Goal: Navigation & Orientation: Find specific page/section

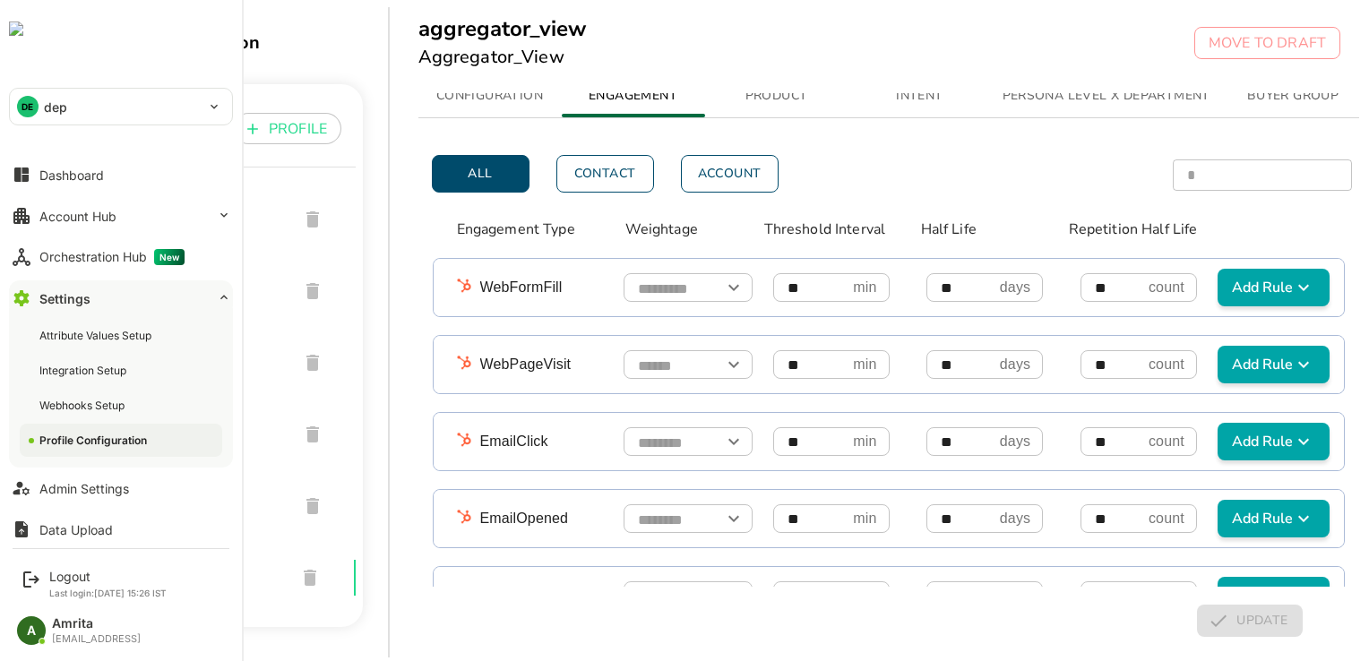
scroll to position [323, 0]
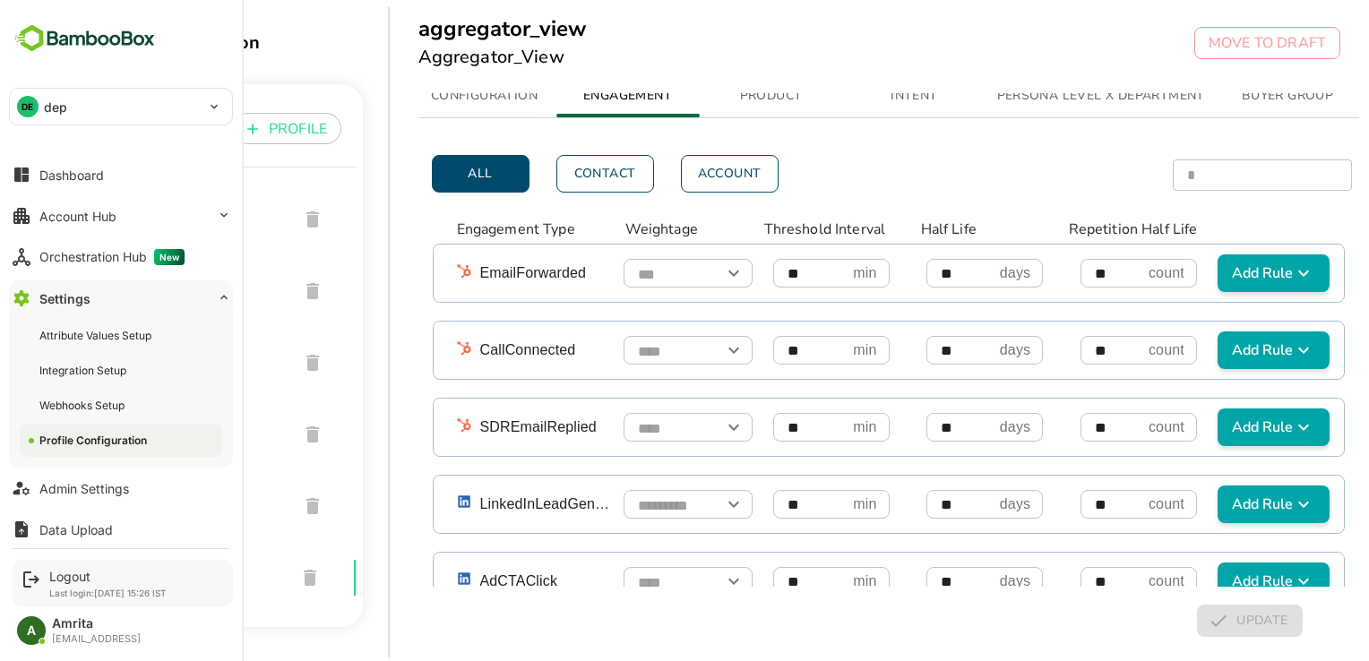
click at [52, 590] on p "Last login: [DATE] 15:26 IST" at bounding box center [107, 593] width 117 height 11
click at [50, 567] on div "Logout Last login: [DATE] 15:26 IST" at bounding box center [122, 583] width 221 height 47
click at [64, 578] on div "Logout" at bounding box center [107, 576] width 117 height 15
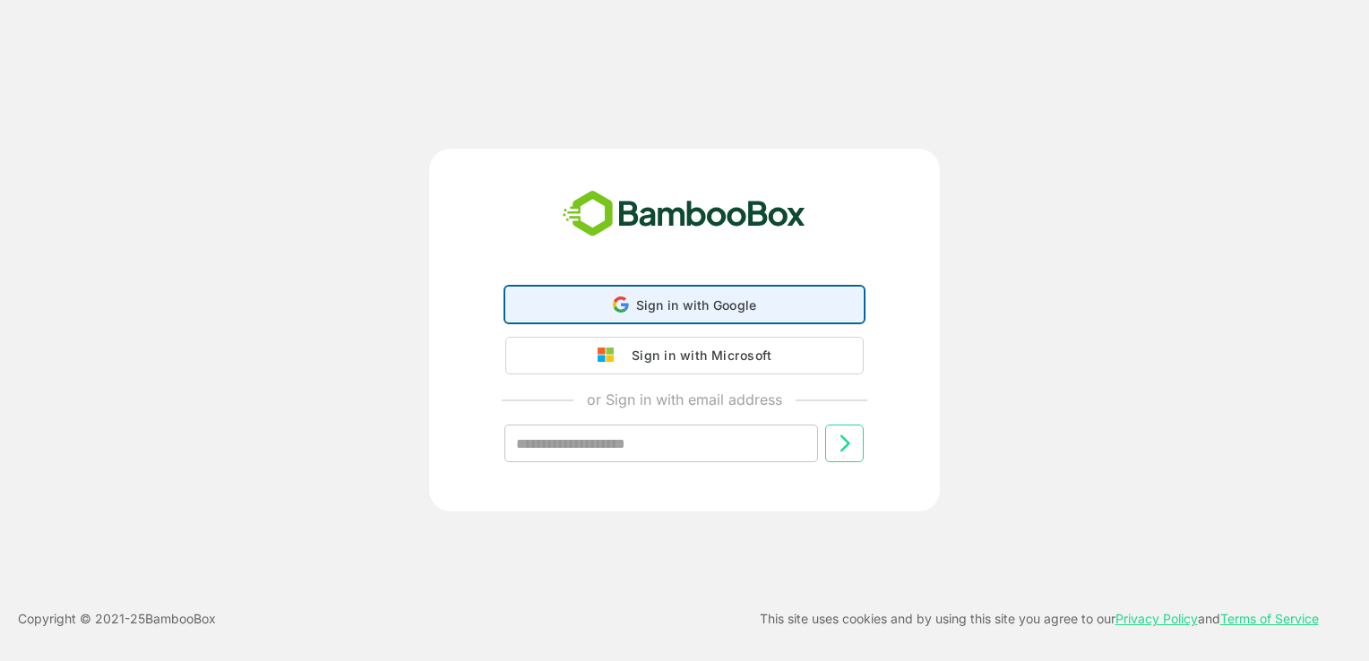
click at [584, 316] on div "Sign in with Google Sign in with Google. Opens in new tab" at bounding box center [684, 305] width 335 height 34
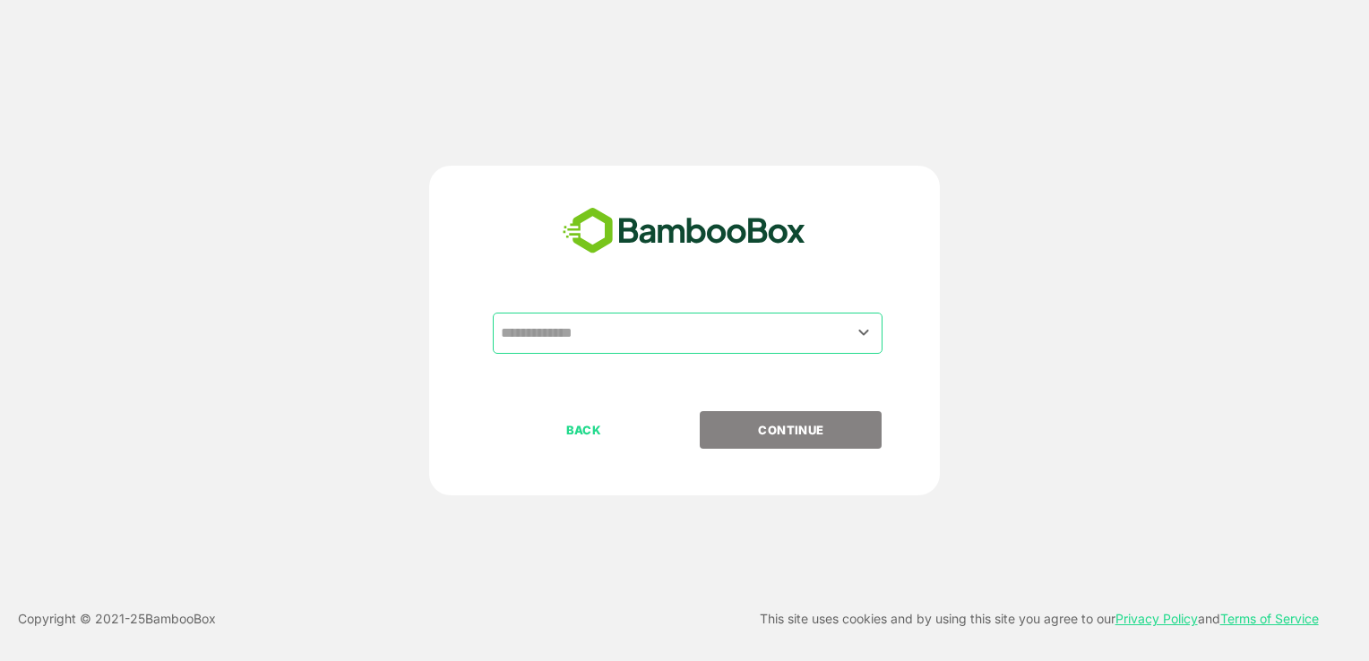
click at [635, 346] on input "text" at bounding box center [687, 333] width 383 height 34
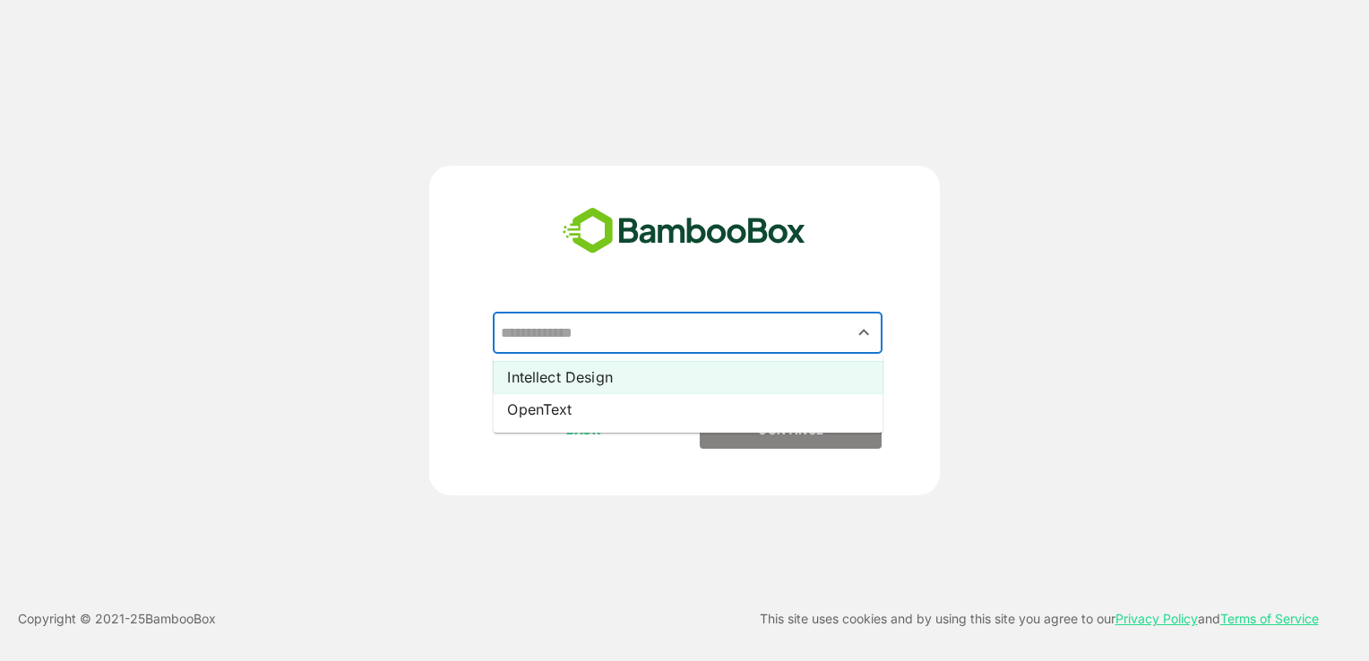
click at [589, 382] on li "Intellect Design" at bounding box center [688, 377] width 390 height 32
type input "**********"
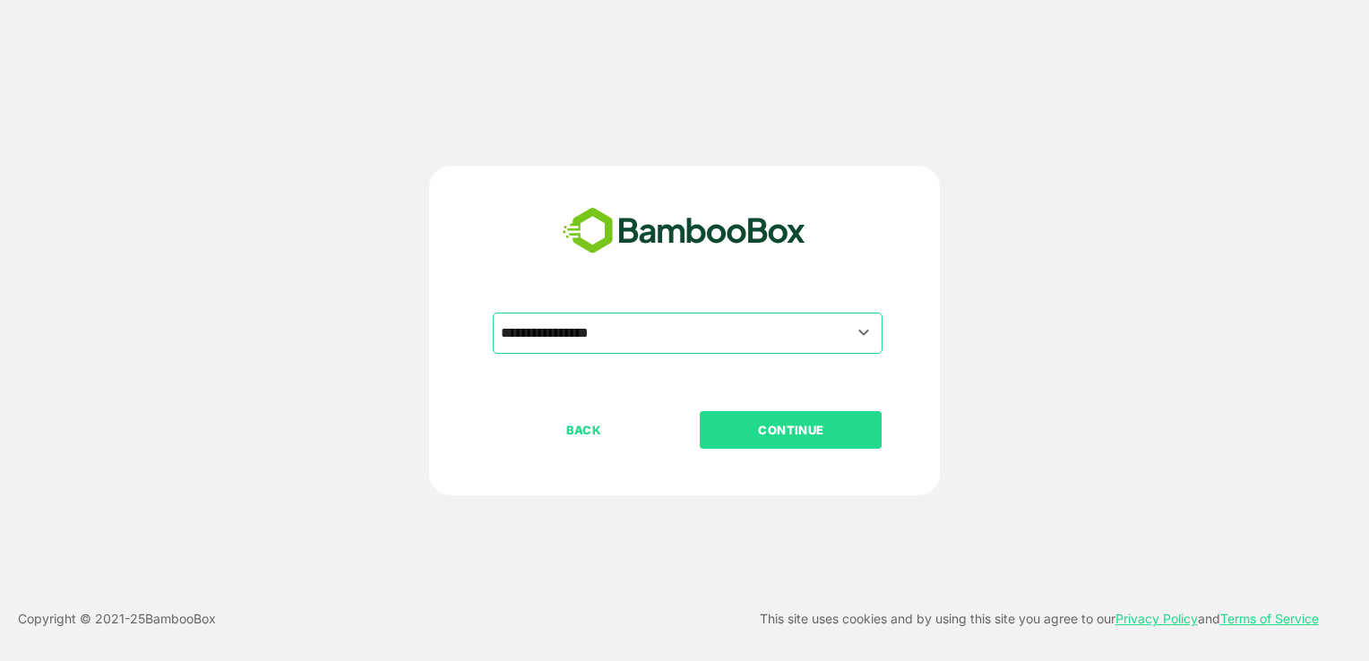
click at [742, 418] on button "CONTINUE" at bounding box center [791, 430] width 182 height 38
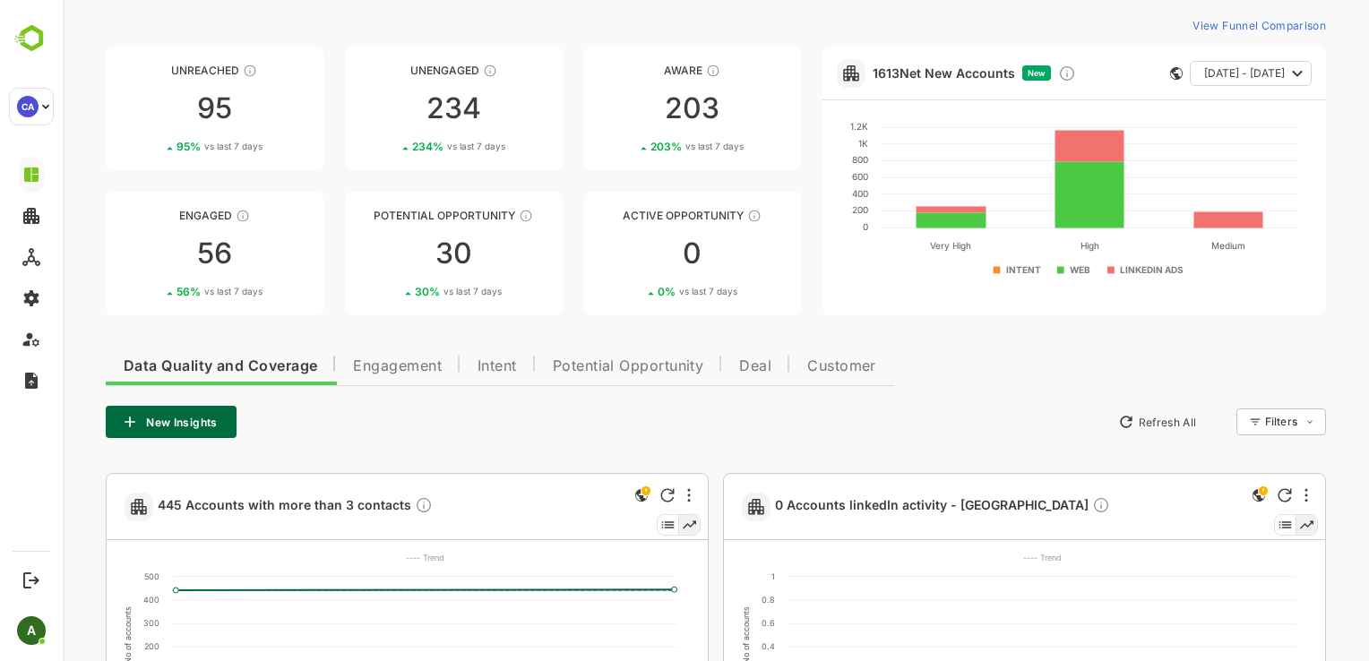
scroll to position [61, 0]
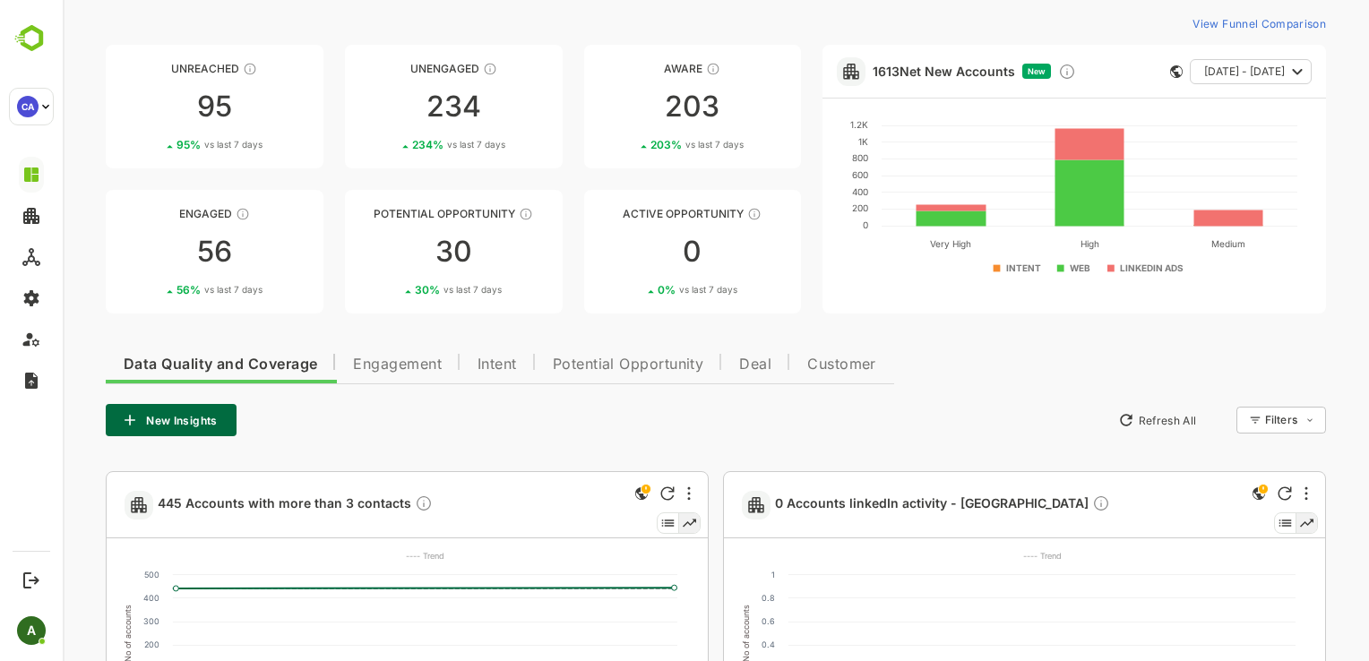
click at [507, 362] on span "Intent" at bounding box center [497, 365] width 39 height 14
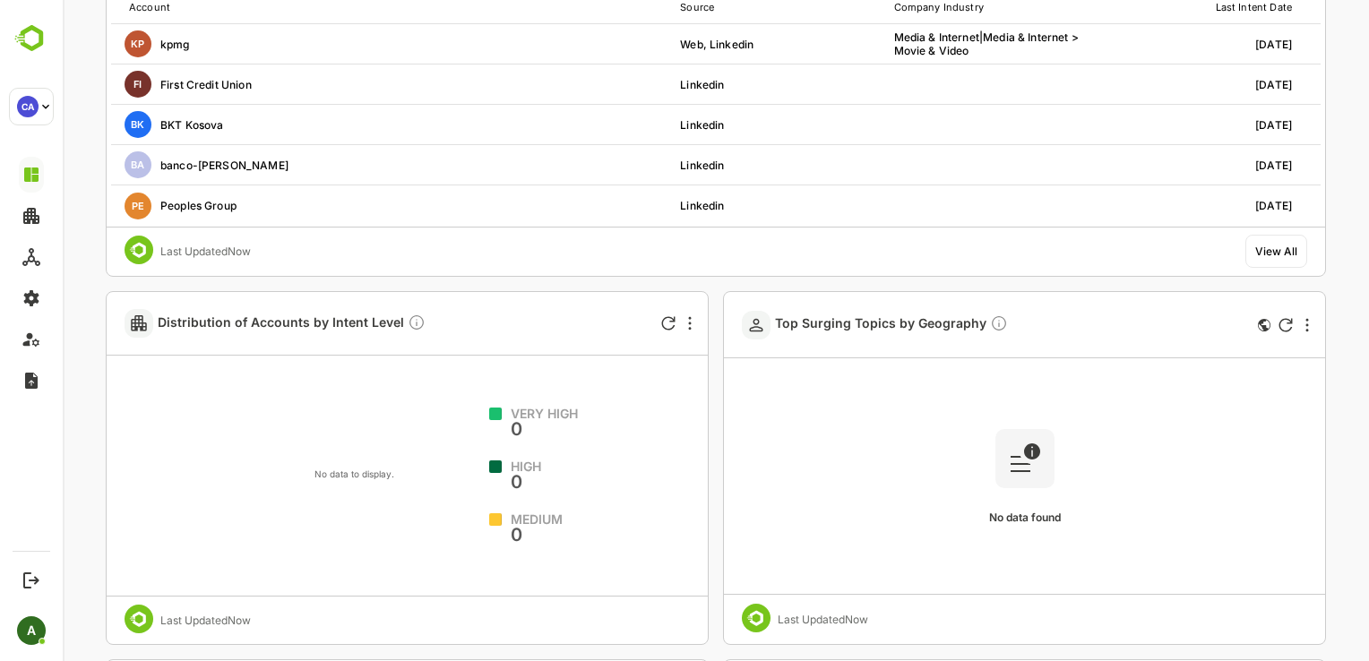
scroll to position [608, 0]
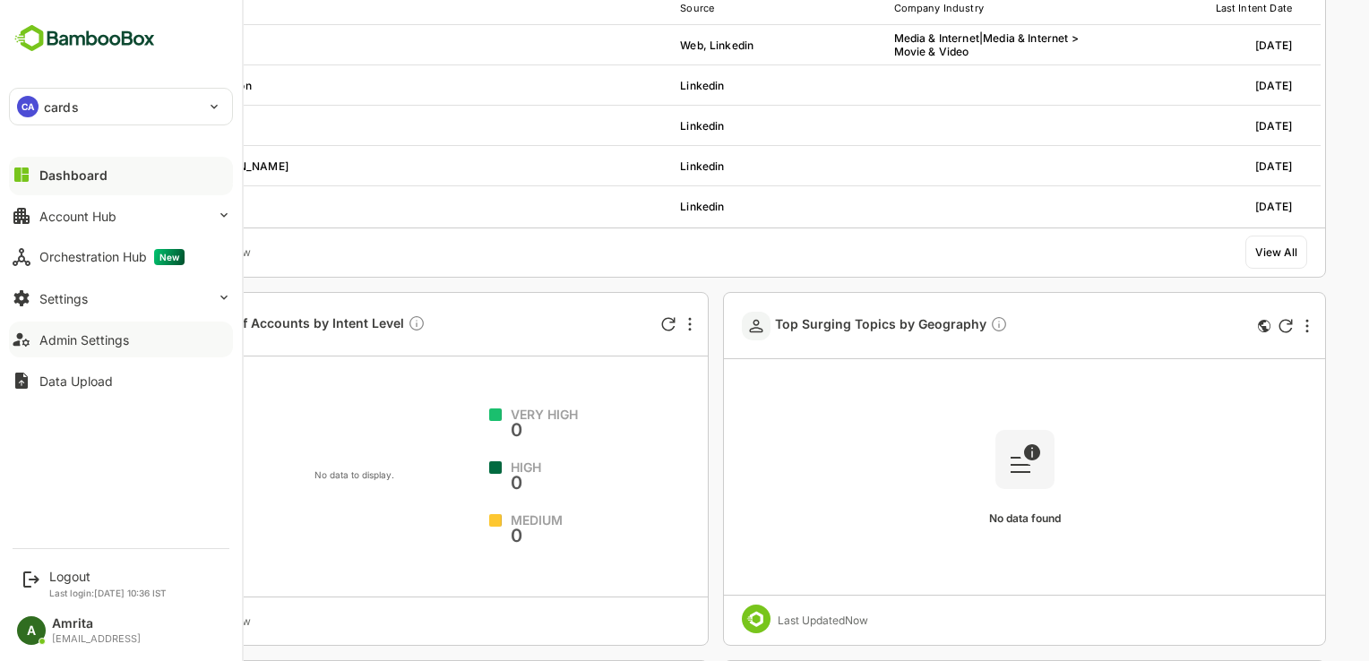
click at [47, 342] on div "Admin Settings" at bounding box center [84, 339] width 90 height 15
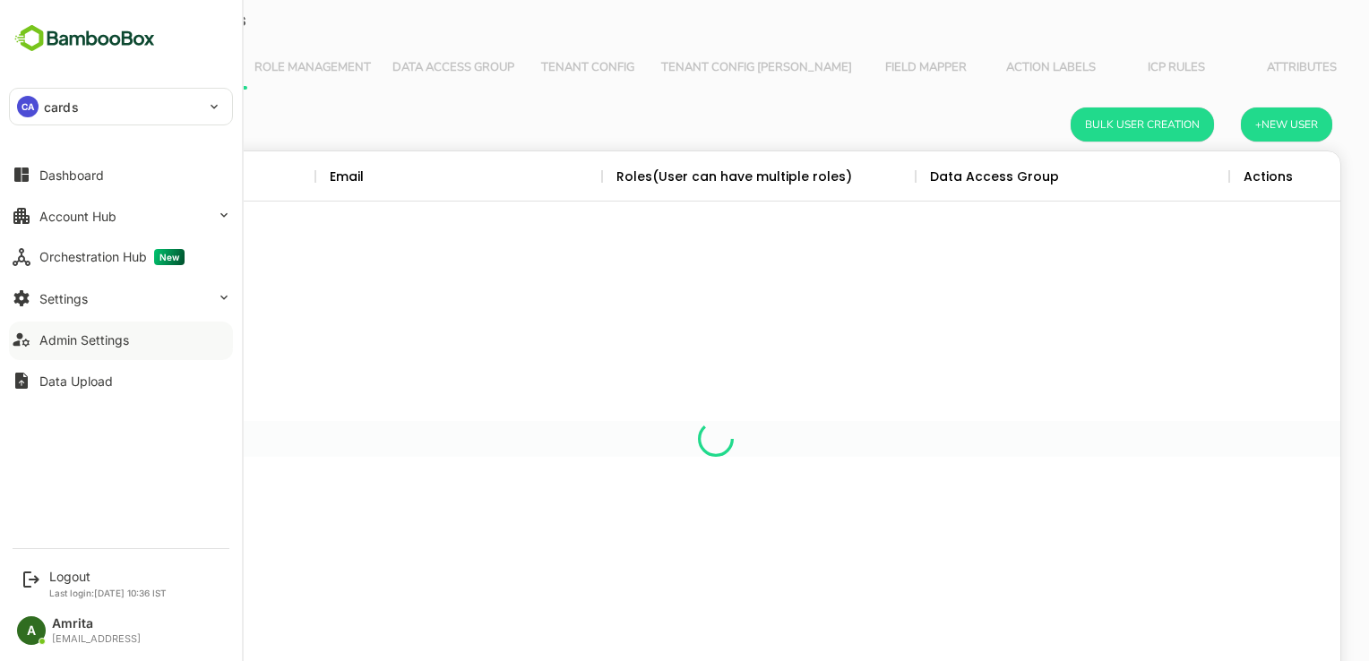
scroll to position [512, 1222]
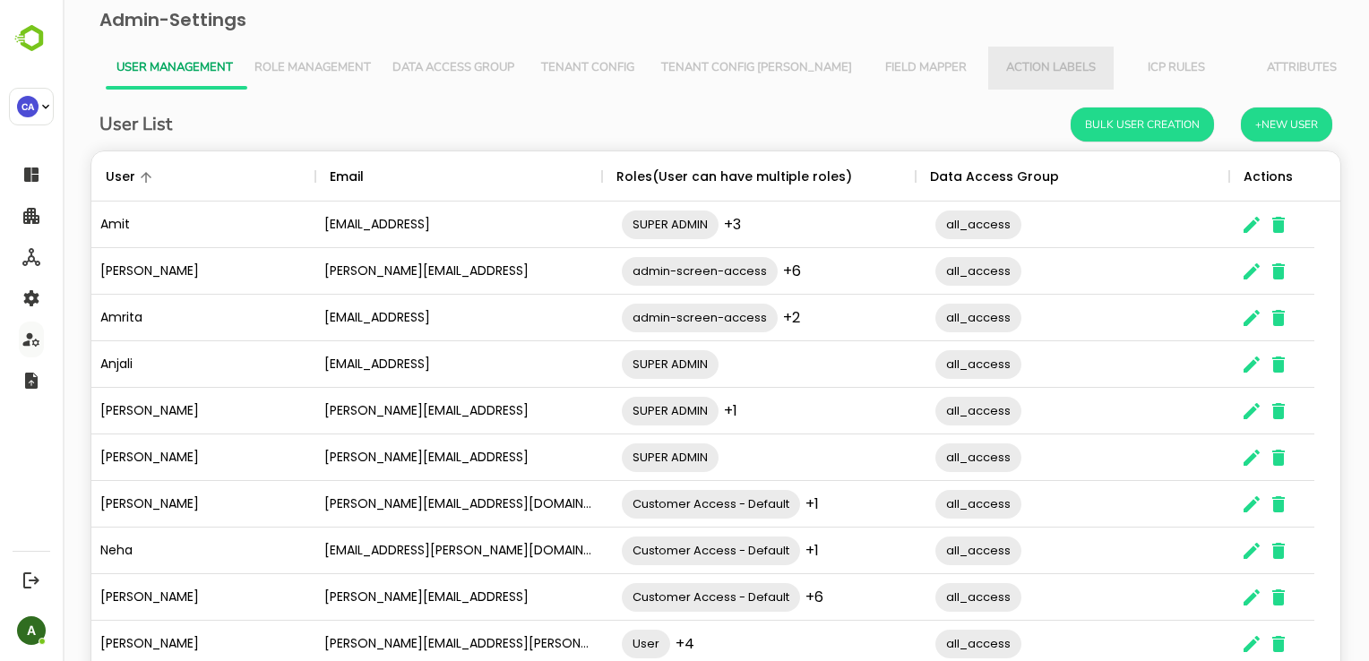
click at [999, 65] on span "Action Labels" at bounding box center [1051, 68] width 104 height 14
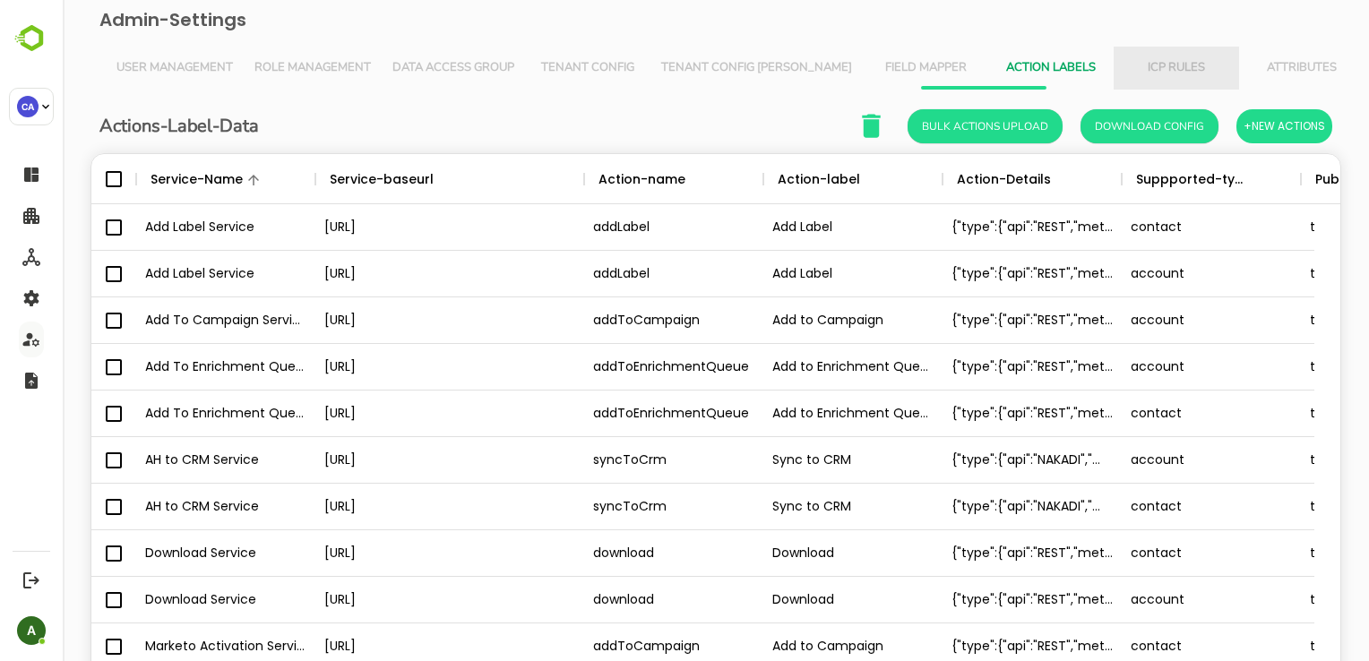
click at [1124, 67] on span "ICP Rules" at bounding box center [1176, 68] width 104 height 14
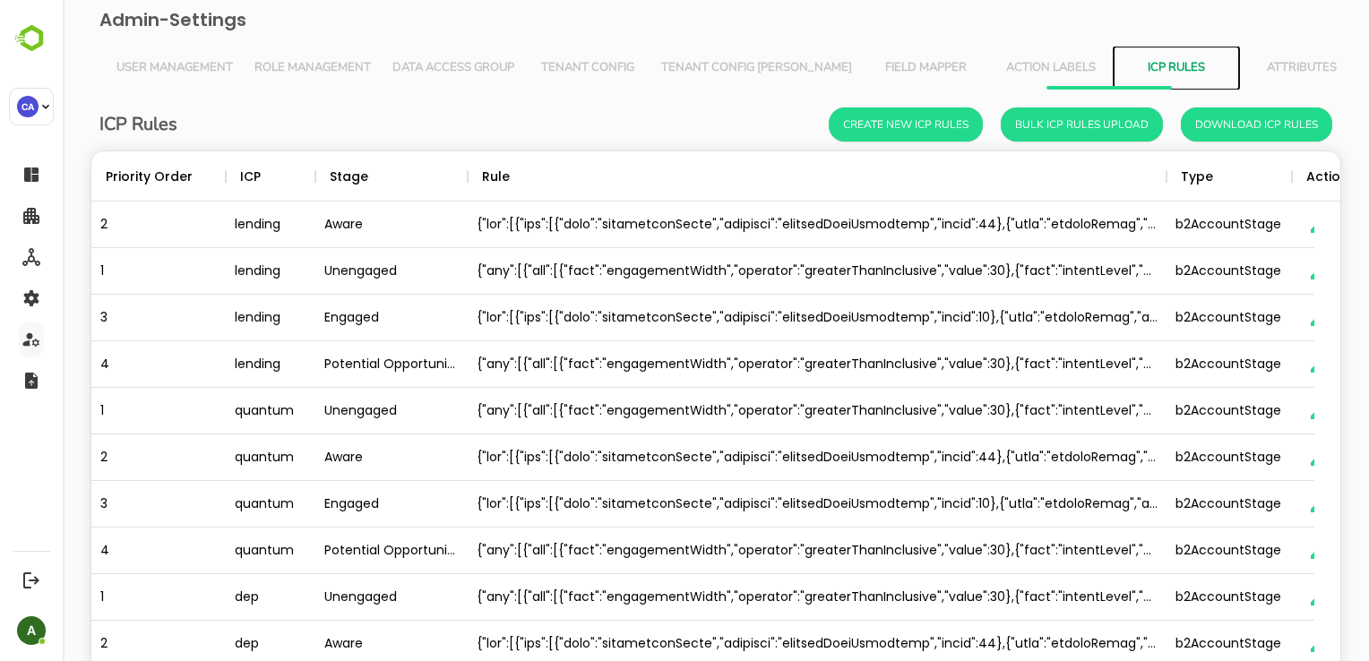
scroll to position [108, 0]
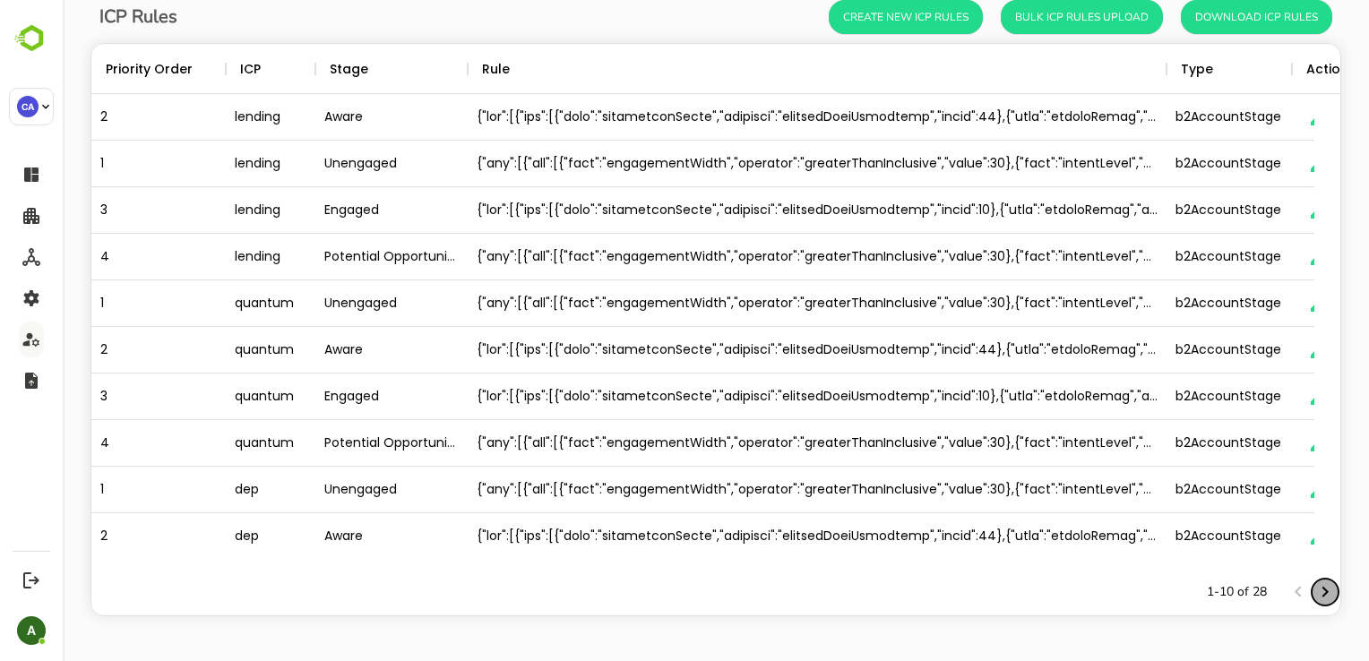
click at [1314, 597] on icon "Next page" at bounding box center [1325, 593] width 22 height 22
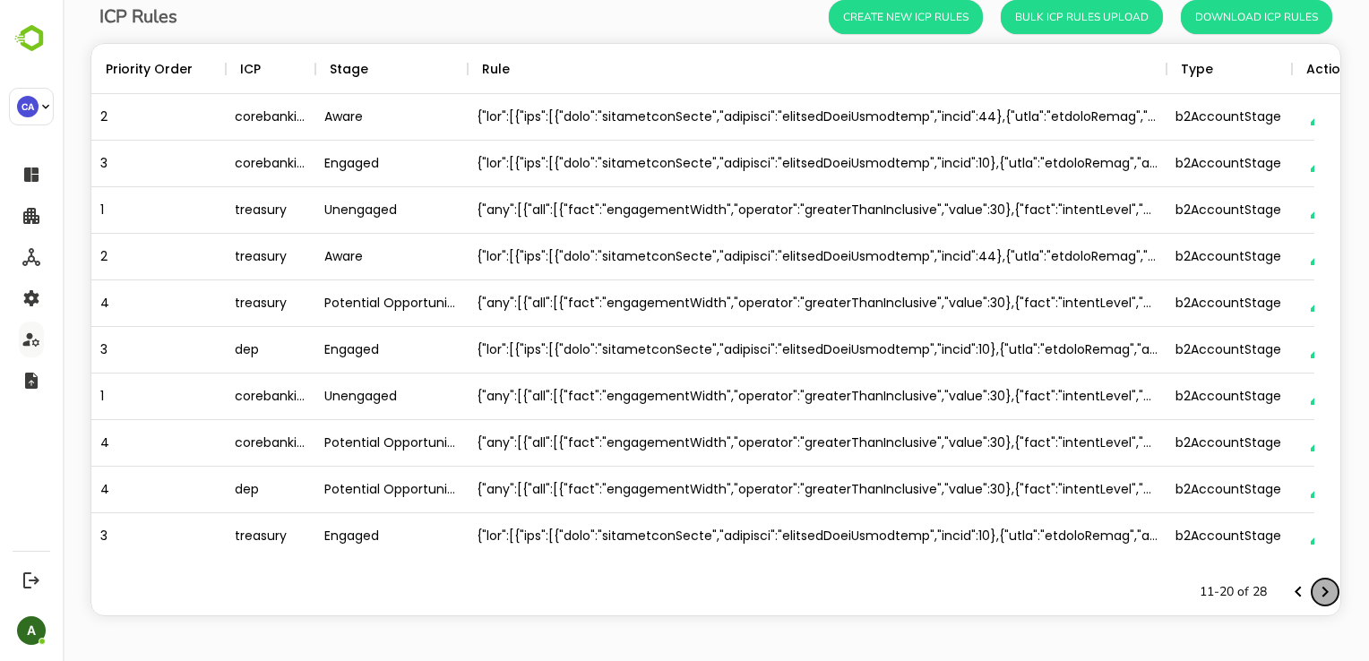
click at [1314, 597] on icon "Next page" at bounding box center [1325, 593] width 22 height 22
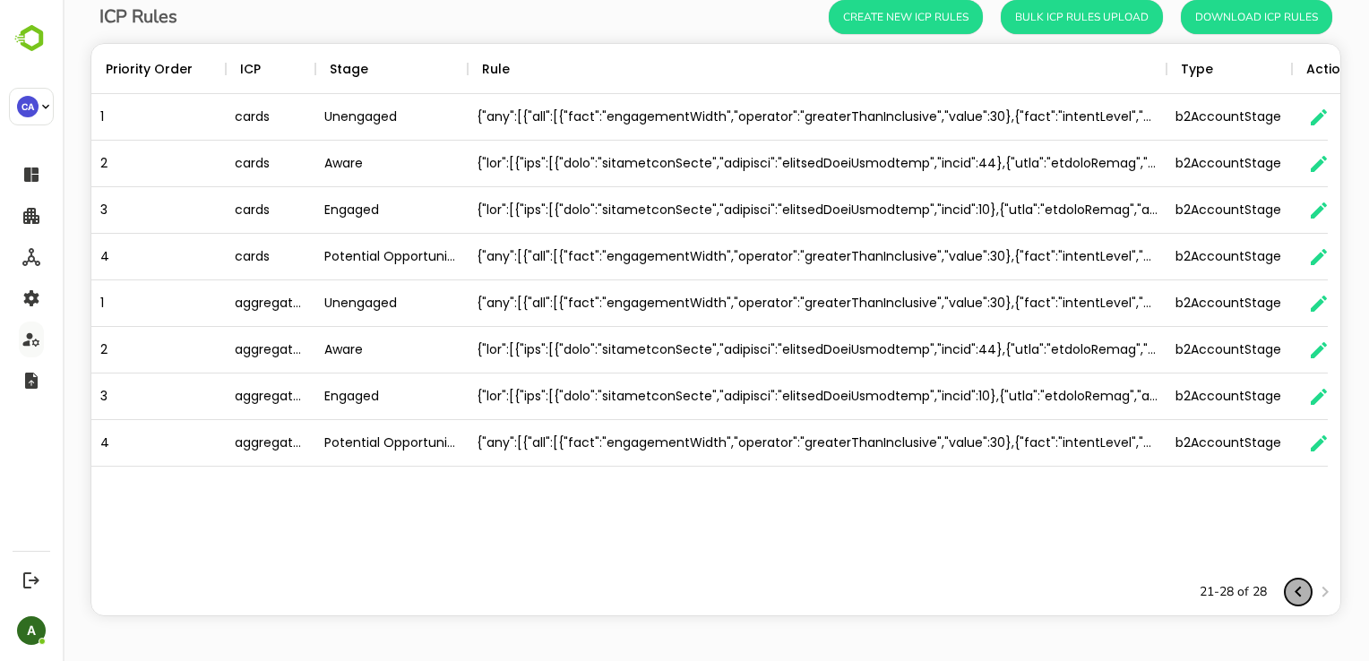
click at [1293, 594] on icon "Previous page" at bounding box center [1299, 593] width 22 height 22
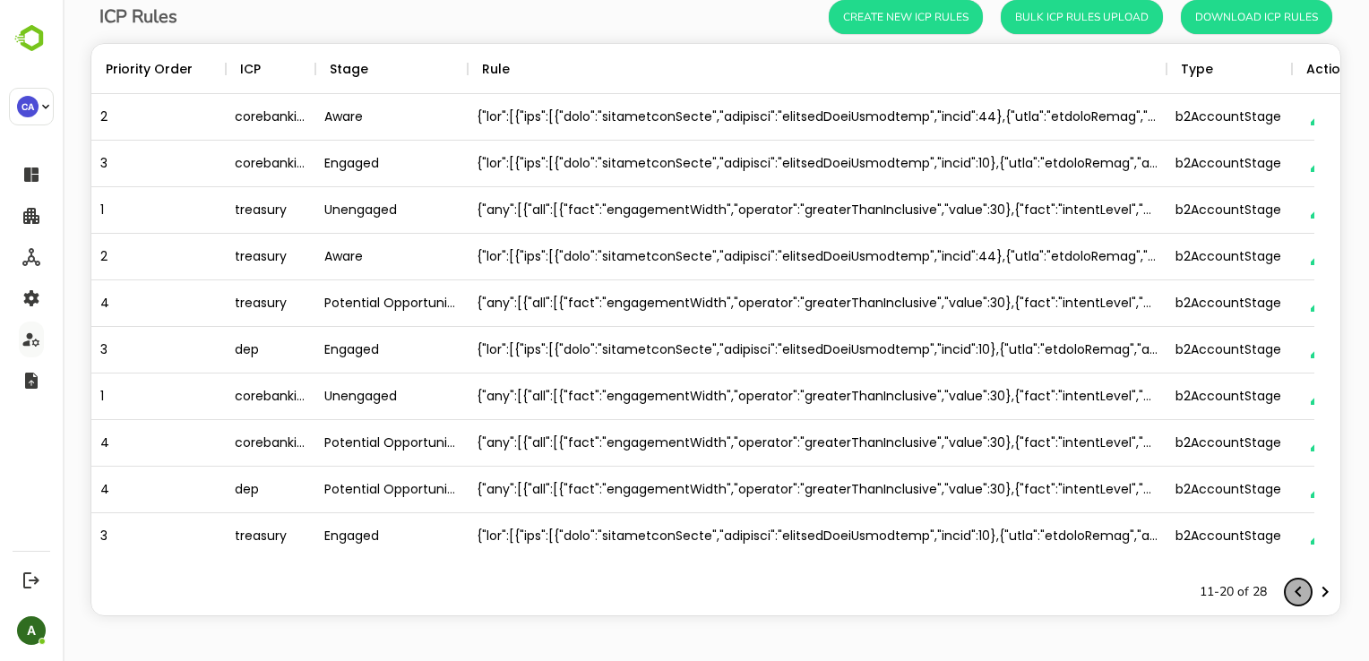
click at [1293, 594] on icon "Previous page" at bounding box center [1299, 593] width 22 height 22
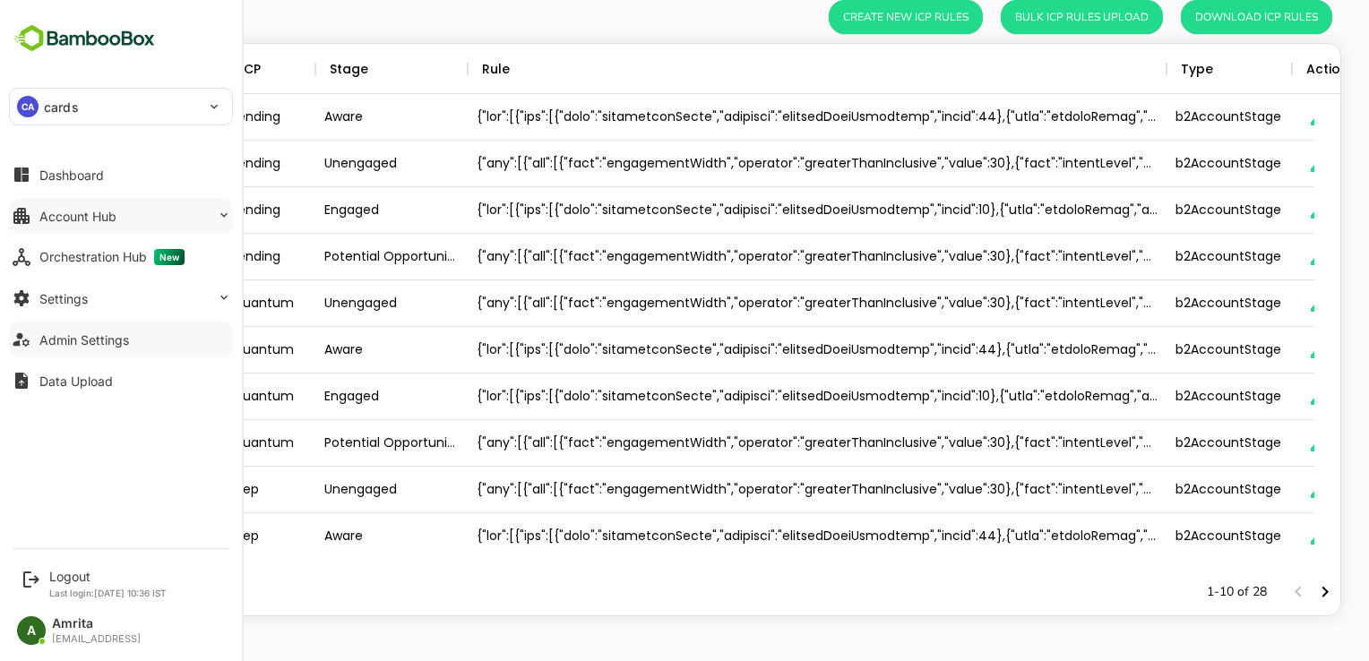
click at [75, 202] on button "Account Hub" at bounding box center [121, 216] width 224 height 36
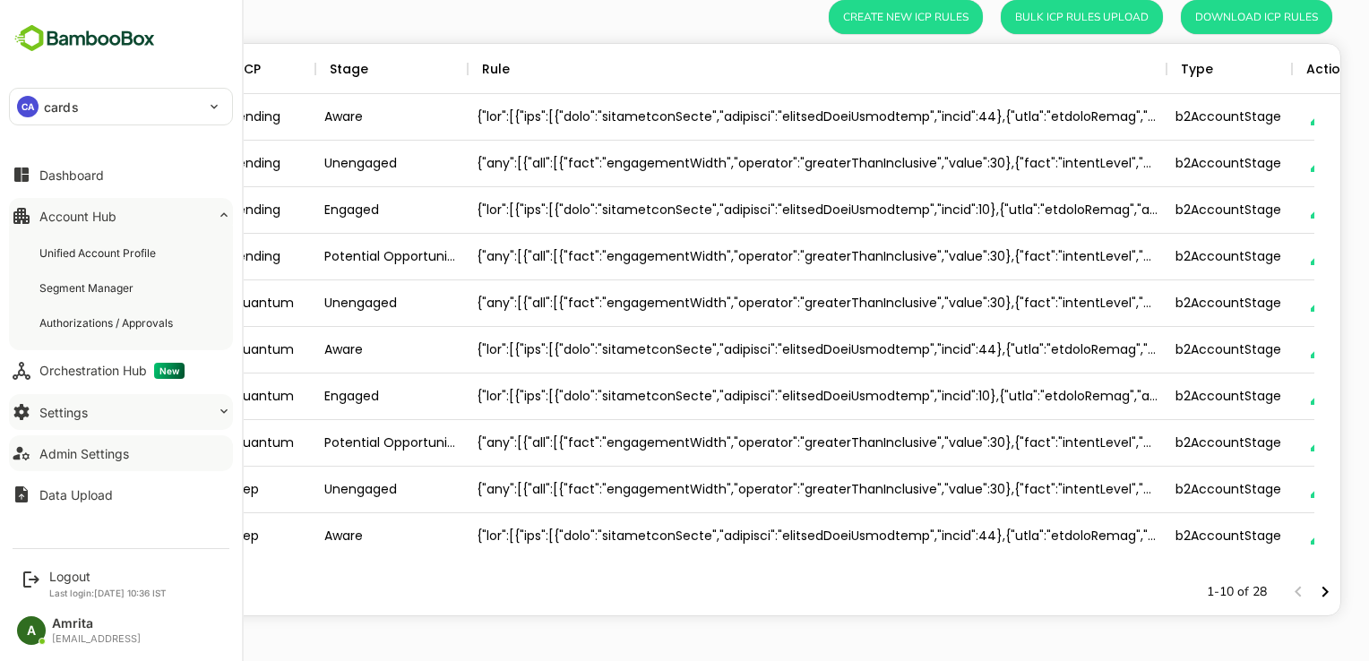
click at [93, 409] on button "Settings" at bounding box center [121, 412] width 224 height 36
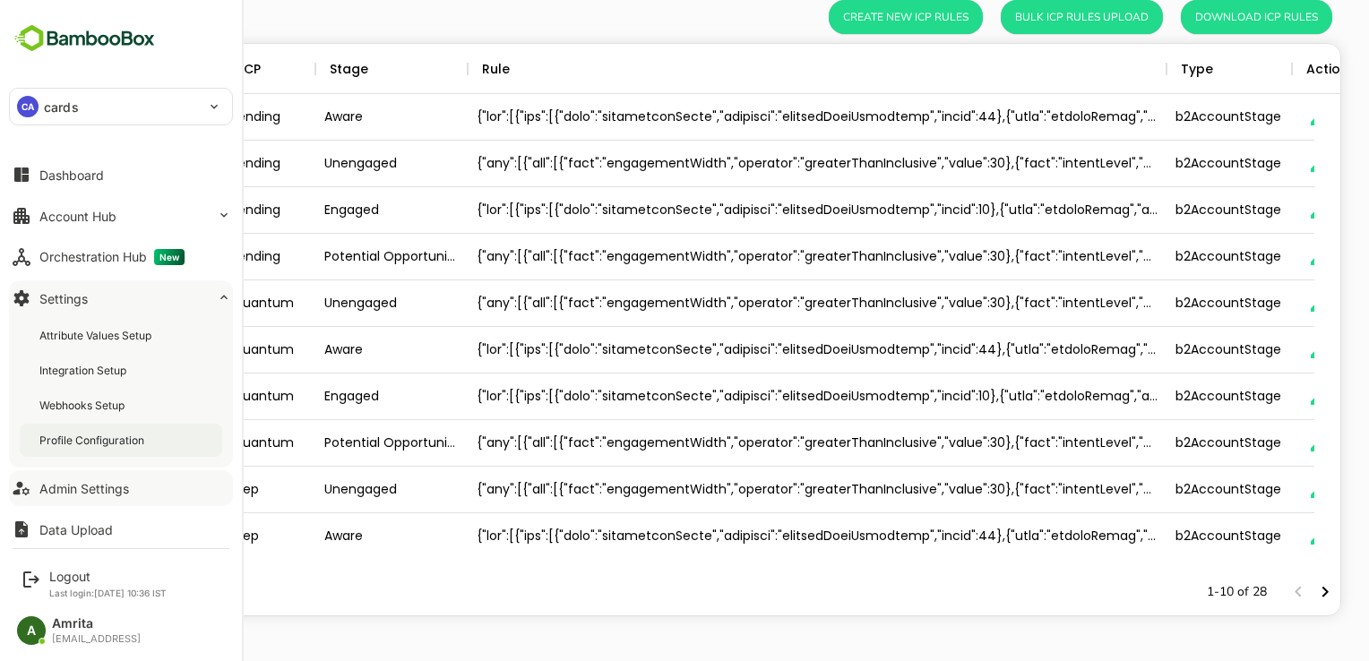
click at [101, 448] on div "Profile Configuration" at bounding box center [121, 440] width 202 height 33
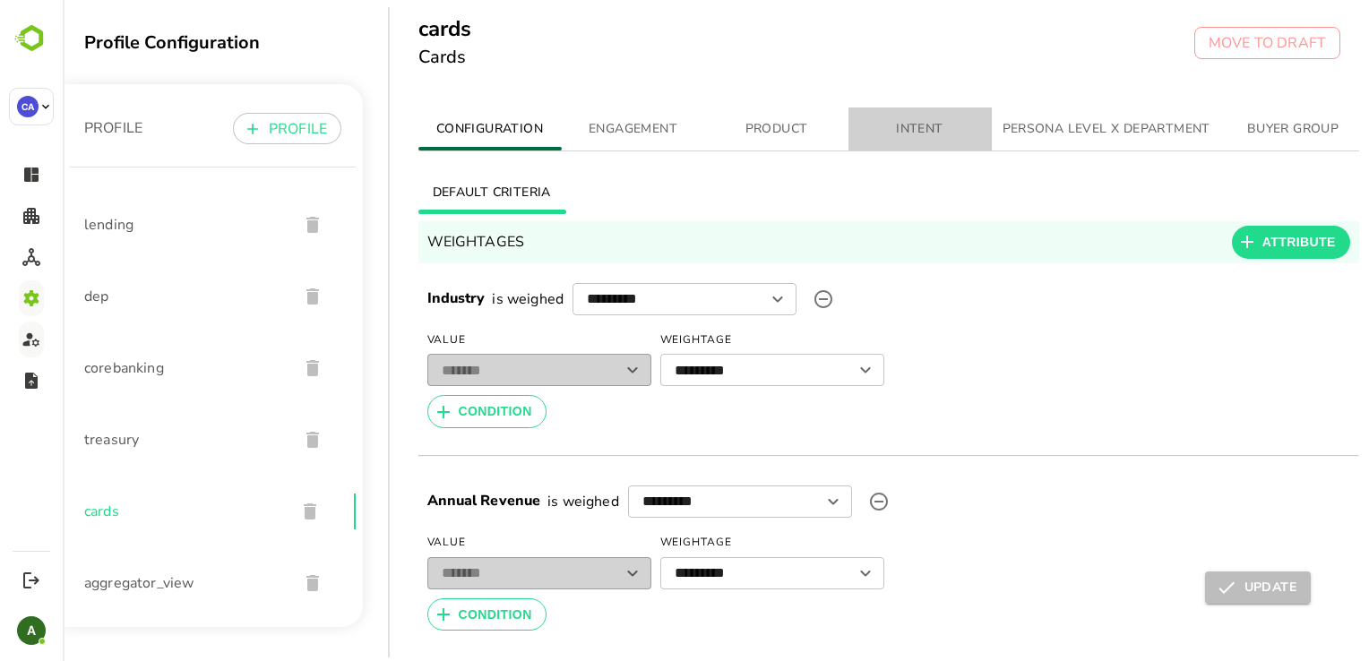
click at [942, 124] on span "INTENT" at bounding box center [920, 129] width 122 height 22
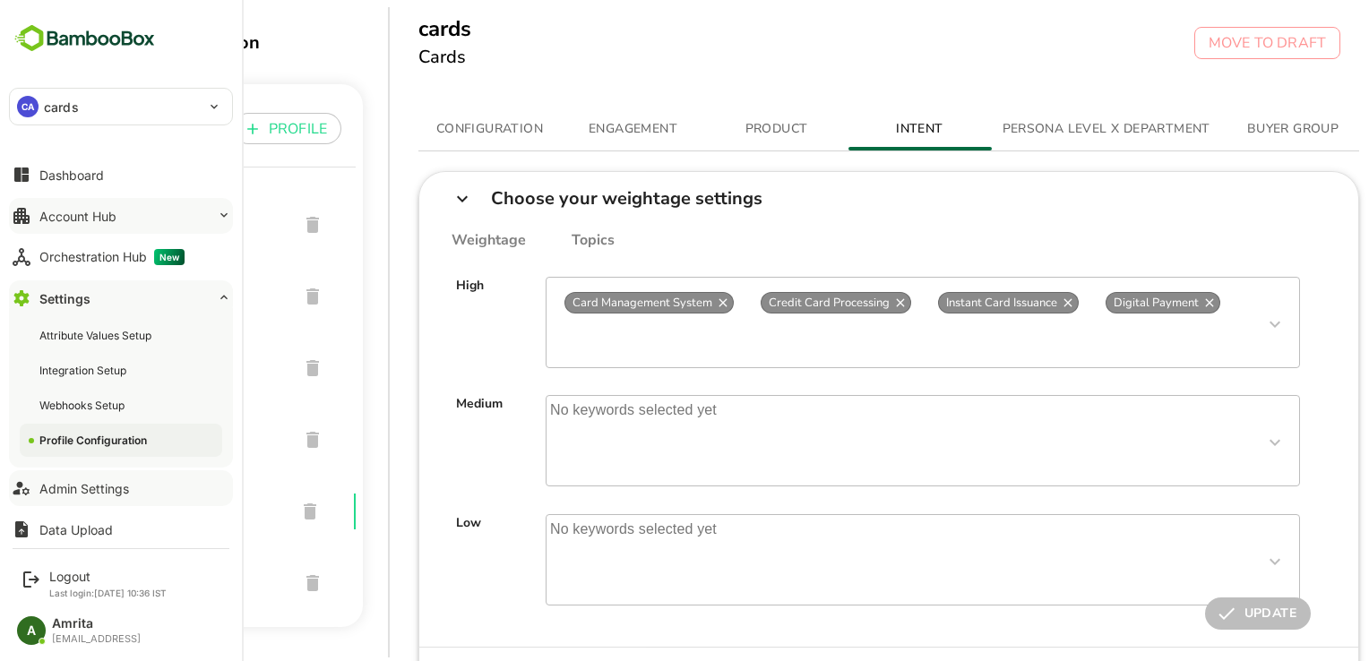
click at [75, 212] on div "Account Hub" at bounding box center [77, 216] width 77 height 15
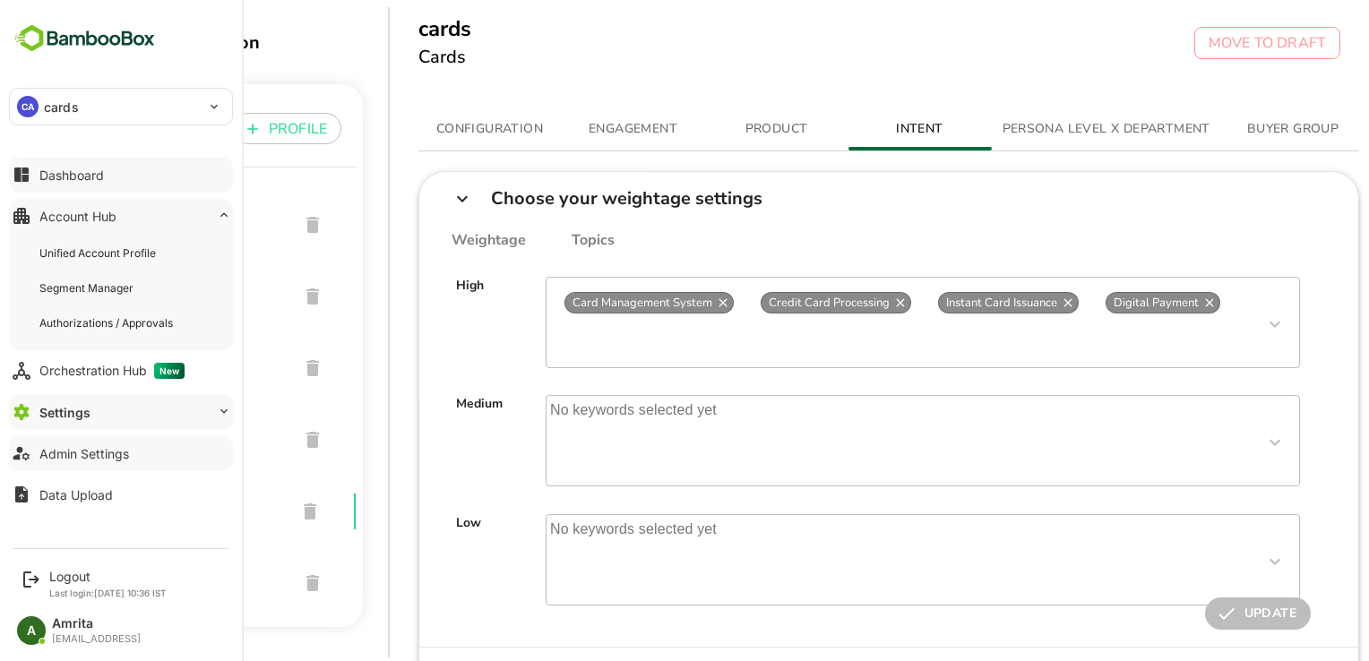
click at [78, 177] on div "Dashboard" at bounding box center [71, 175] width 65 height 15
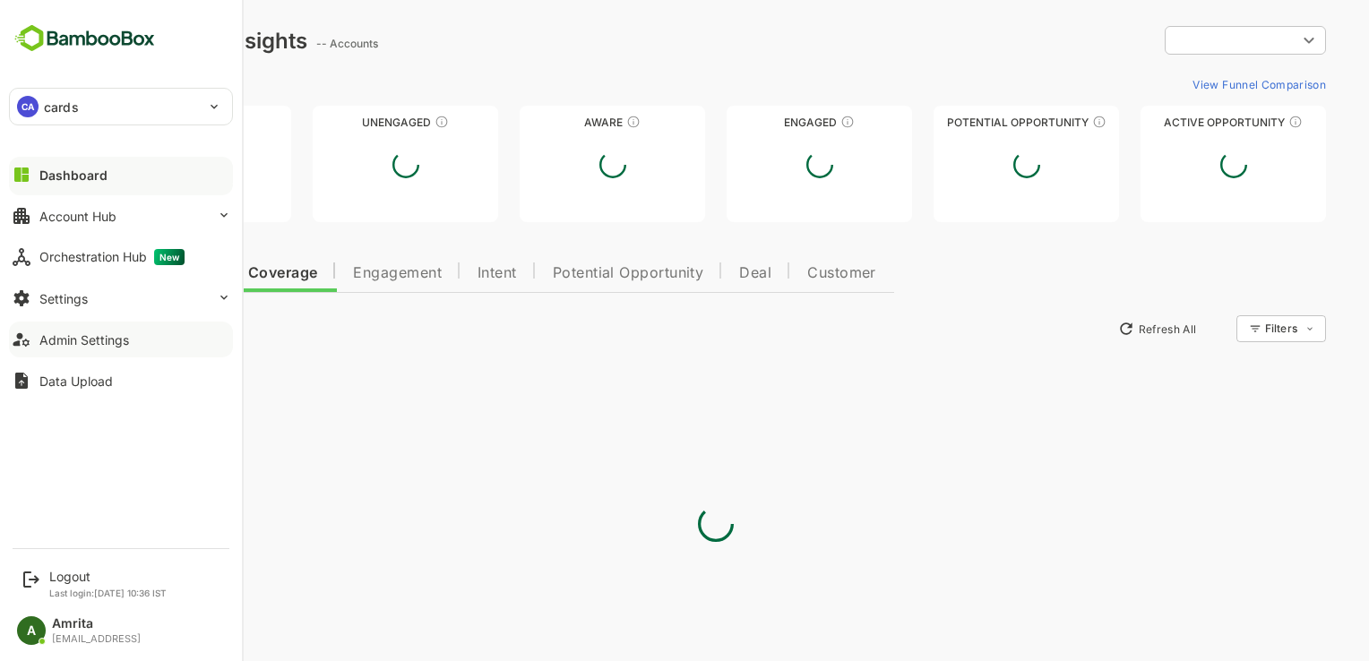
type input "**********"
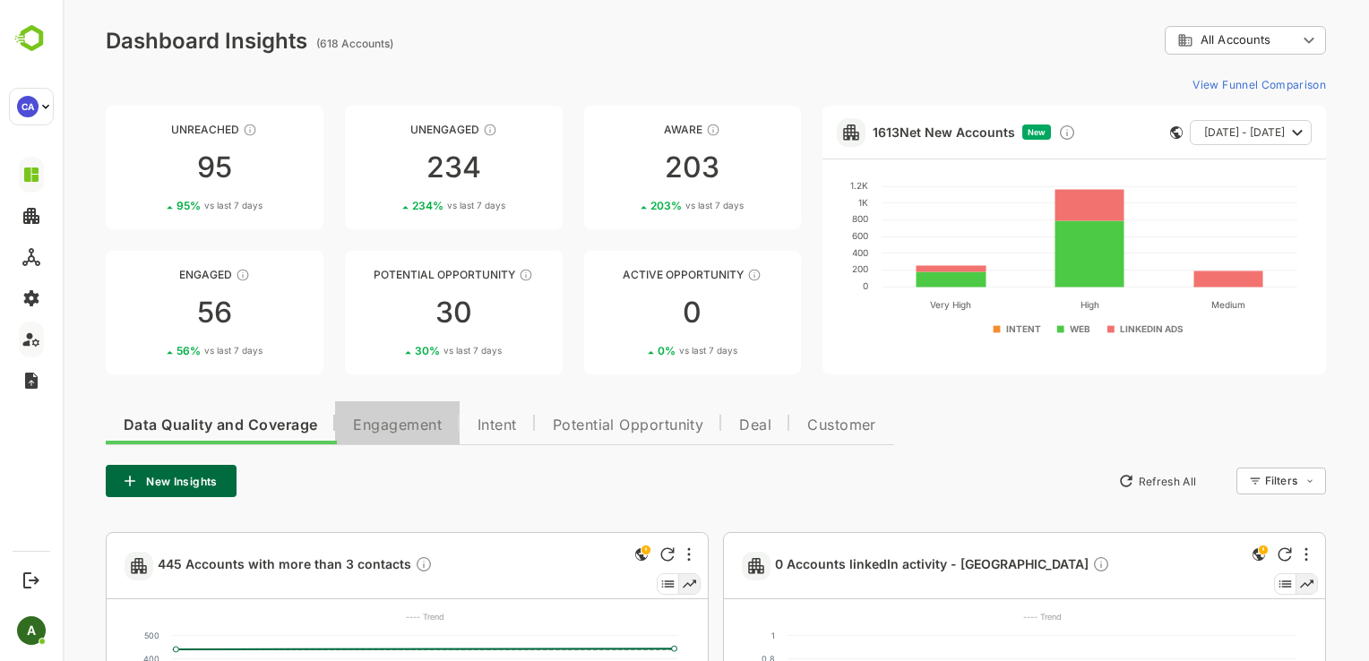
click at [401, 422] on span "Engagement" at bounding box center [397, 425] width 89 height 14
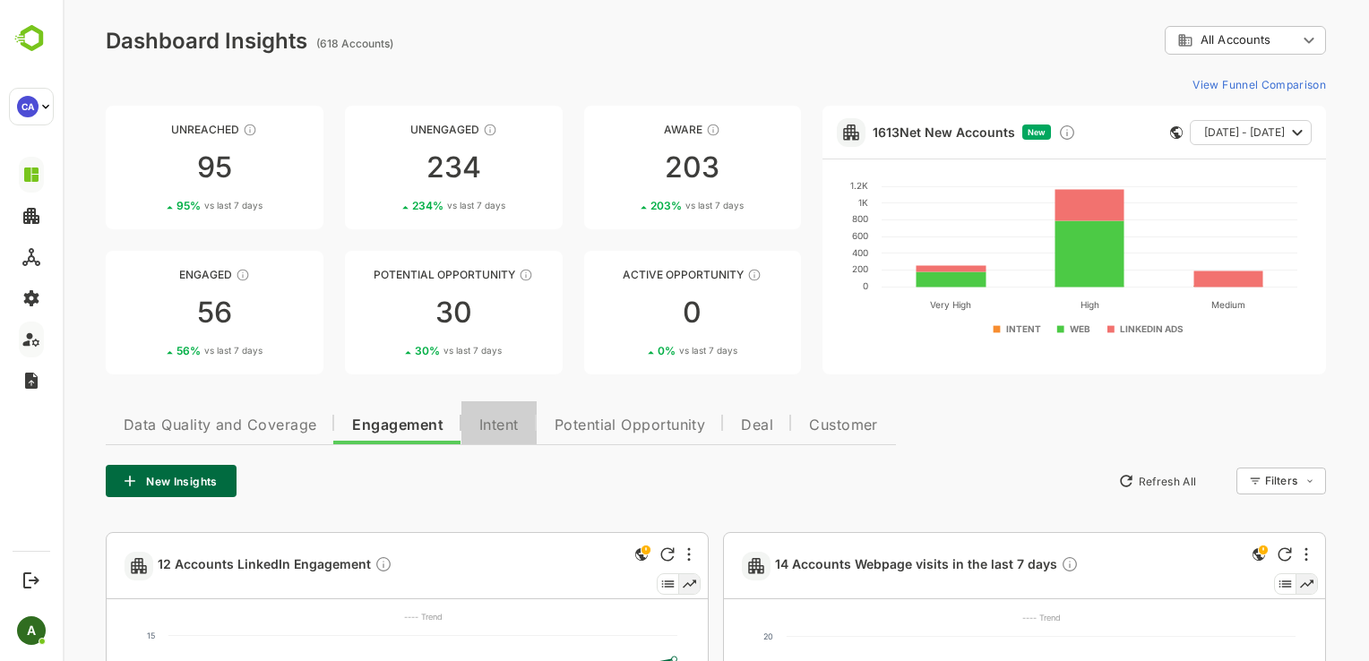
click at [498, 426] on span "Intent" at bounding box center [498, 425] width 39 height 14
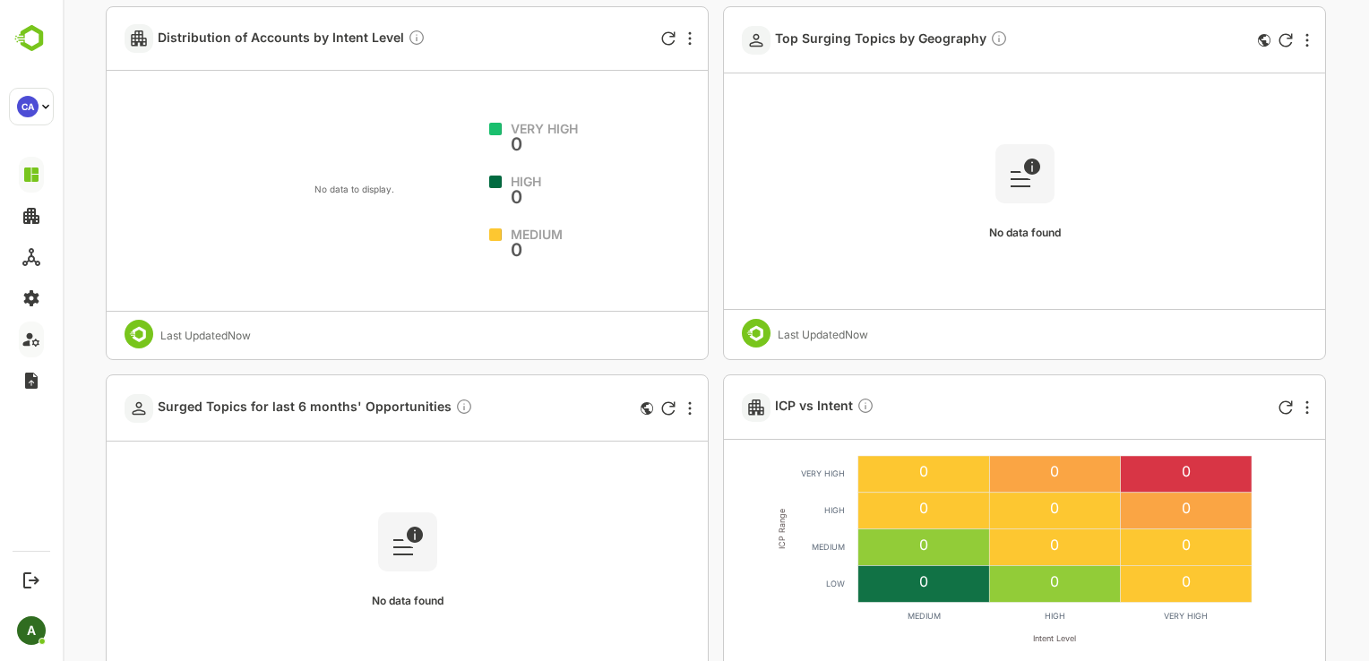
scroll to position [926, 0]
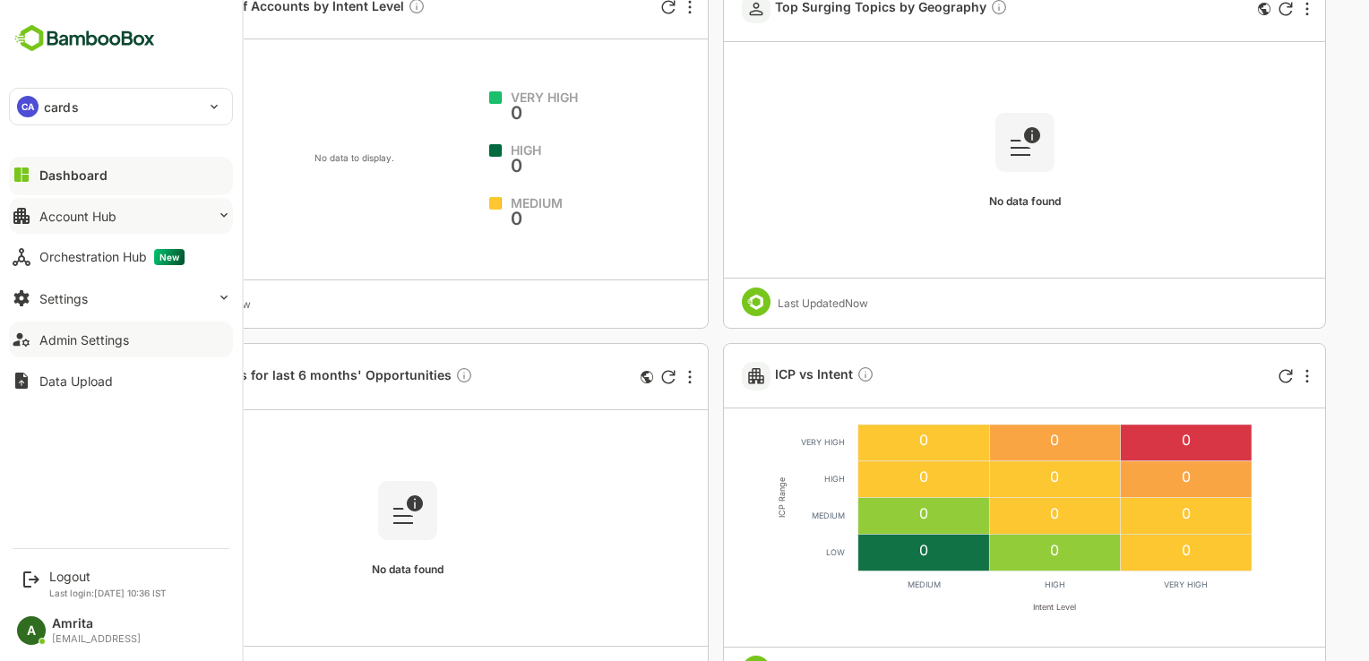
click at [79, 213] on div "Account Hub" at bounding box center [77, 216] width 77 height 15
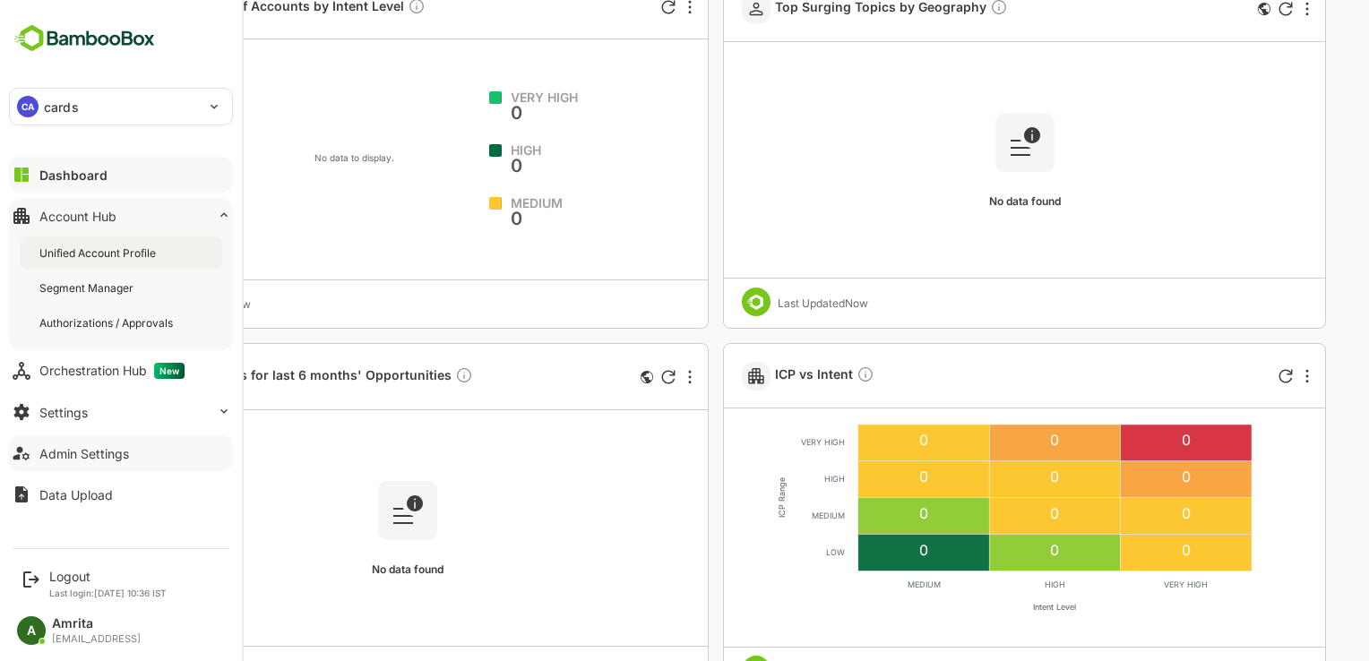
click at [95, 263] on div "Unified Account Profile" at bounding box center [121, 253] width 202 height 33
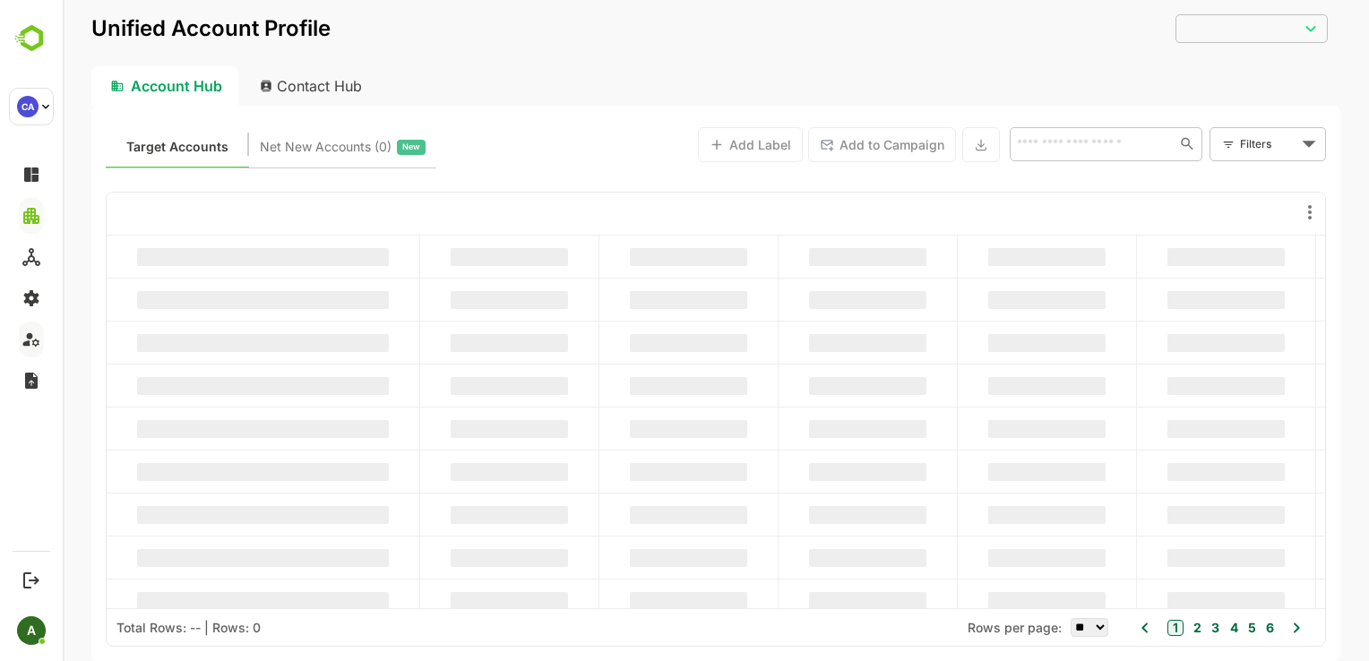
type input "**********"
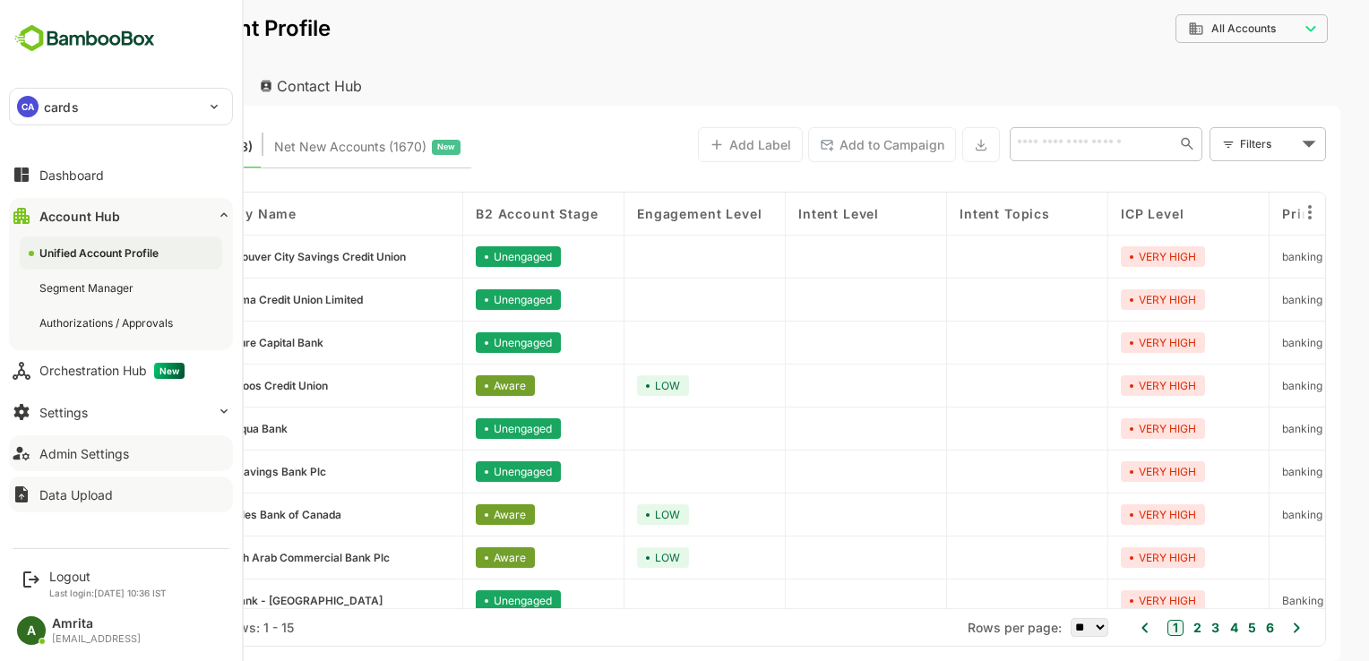
click at [103, 490] on div "Data Upload" at bounding box center [75, 494] width 73 height 15
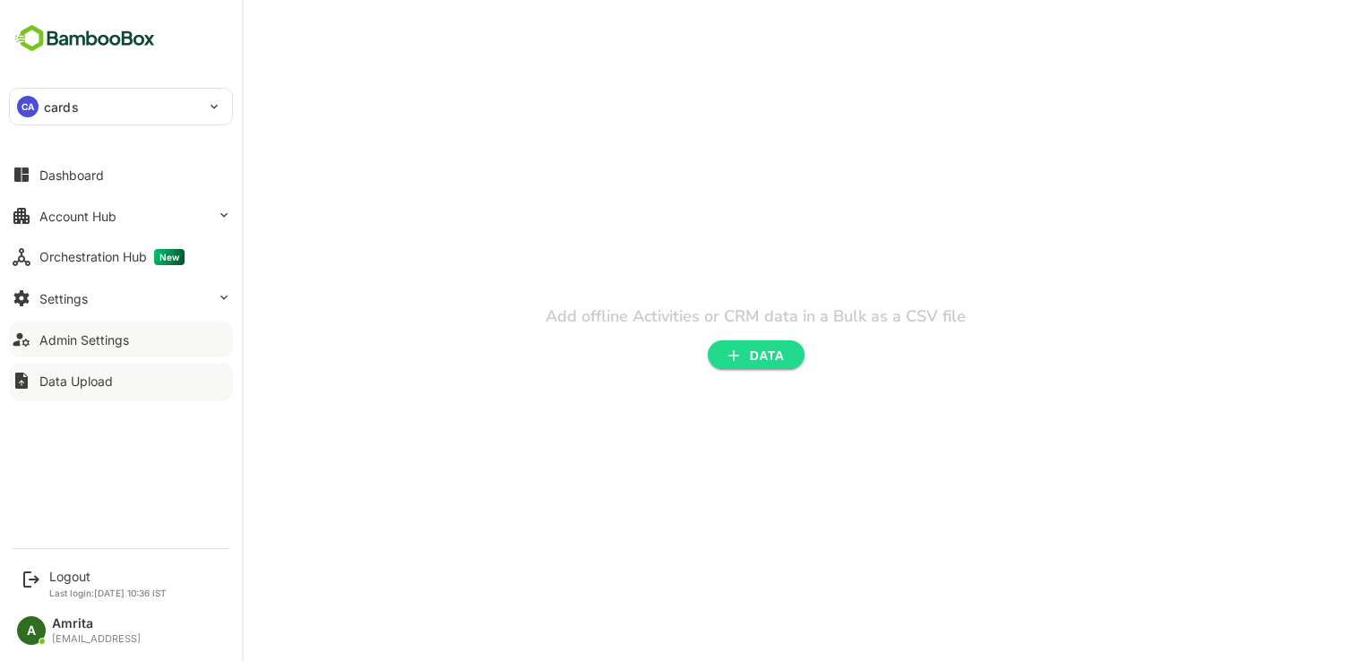
click at [75, 340] on div "Admin Settings" at bounding box center [84, 339] width 90 height 15
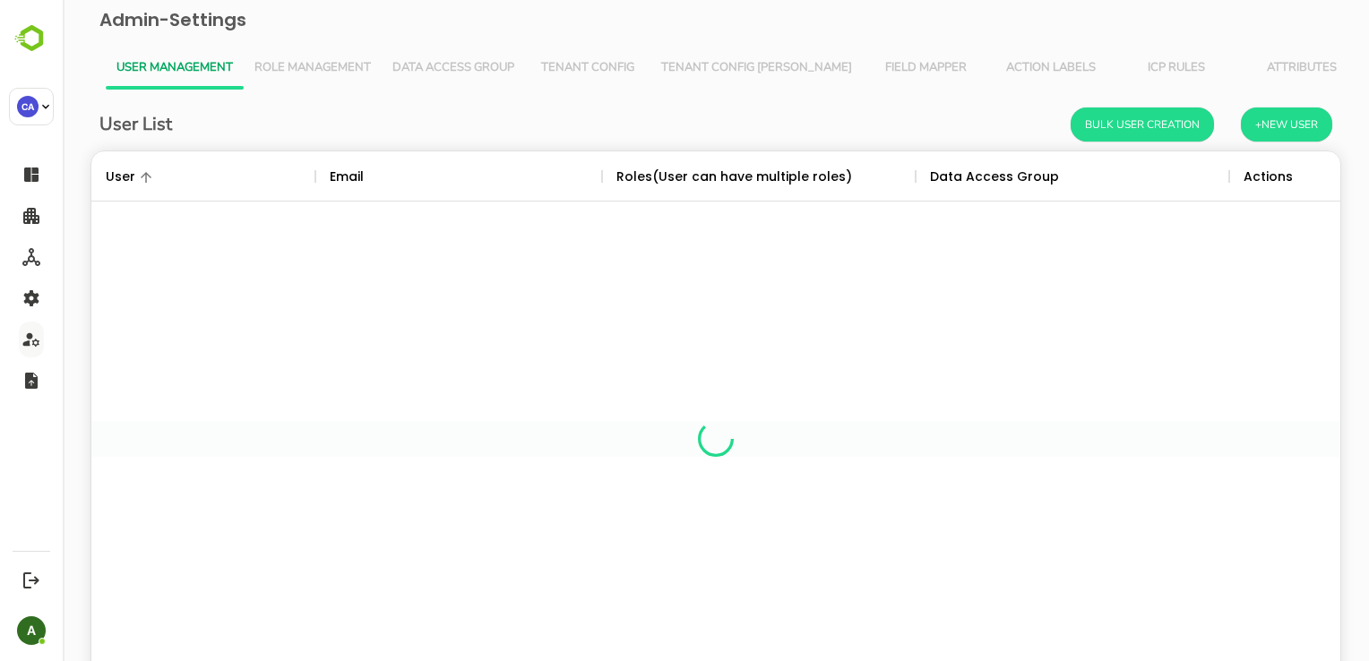
scroll to position [512, 1222]
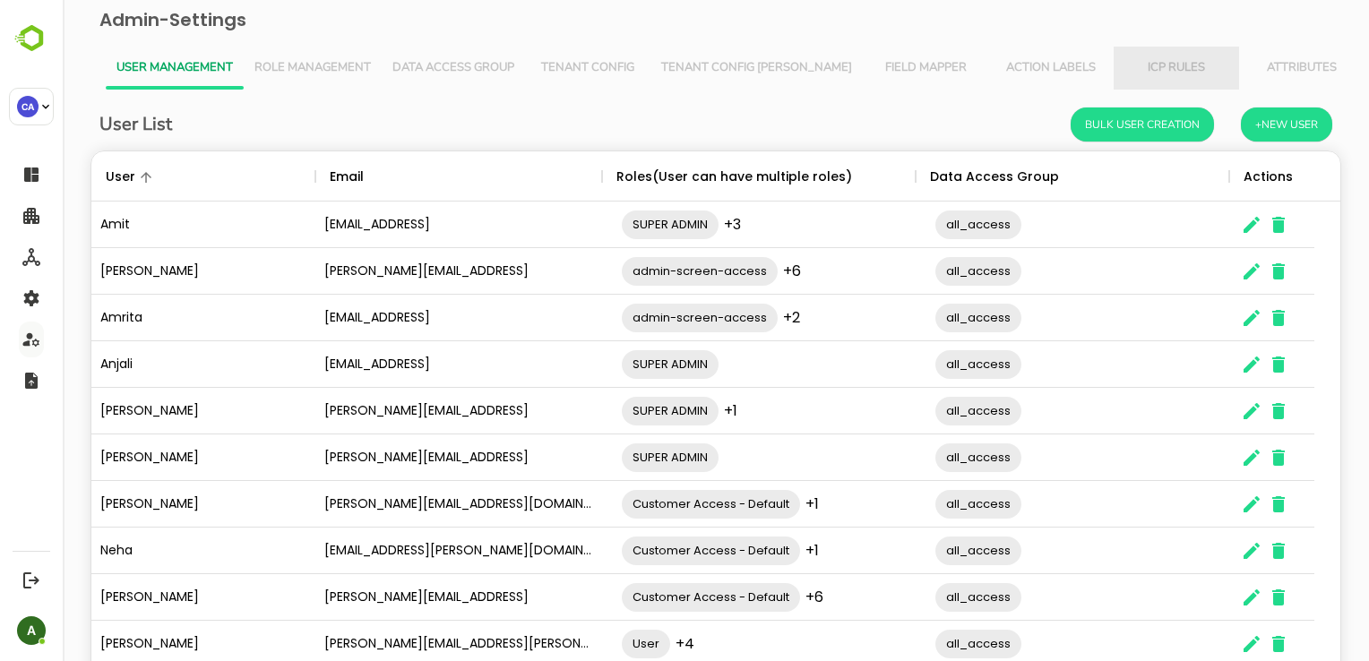
click at [1124, 72] on span "ICP Rules" at bounding box center [1176, 68] width 104 height 14
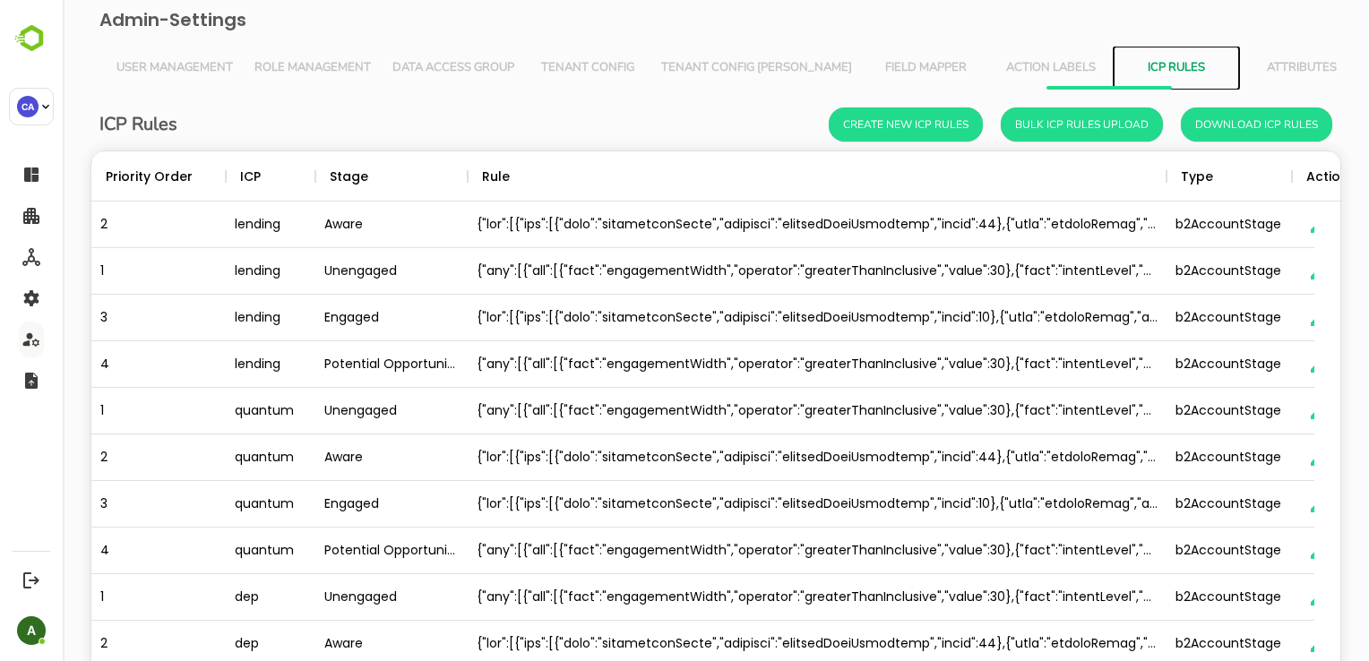
scroll to position [108, 0]
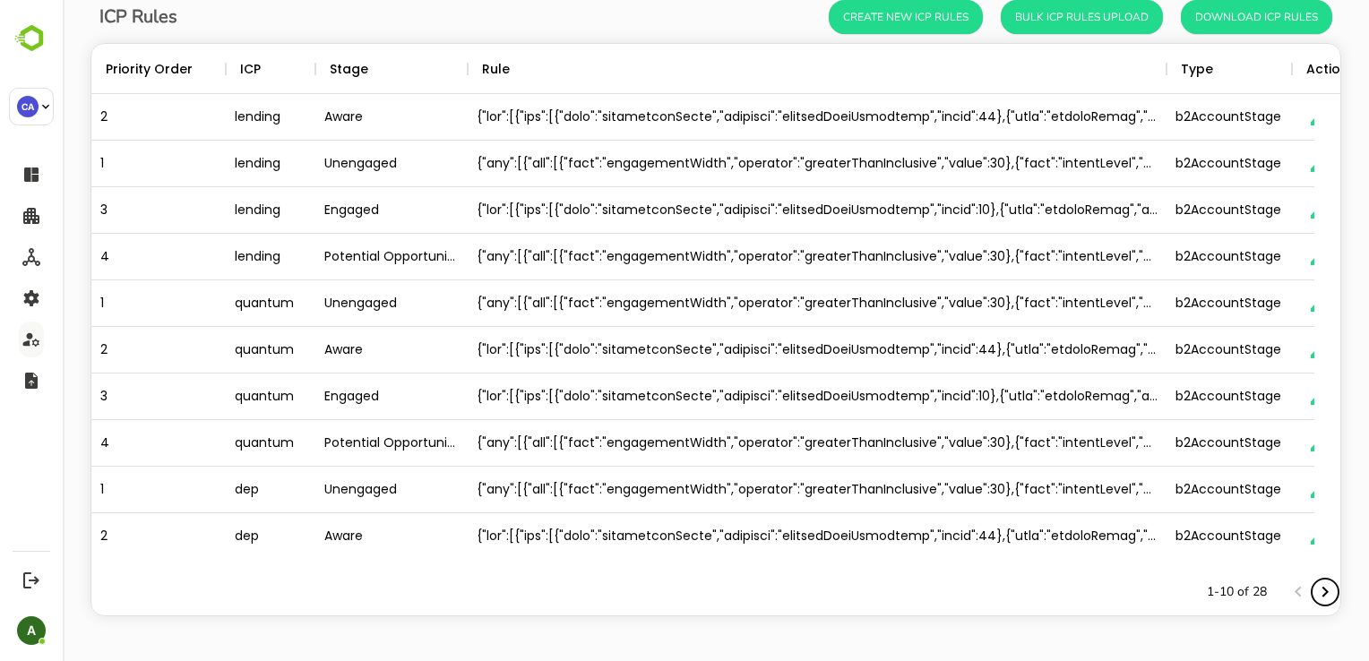
click at [1322, 594] on icon "Next page" at bounding box center [1325, 592] width 6 height 11
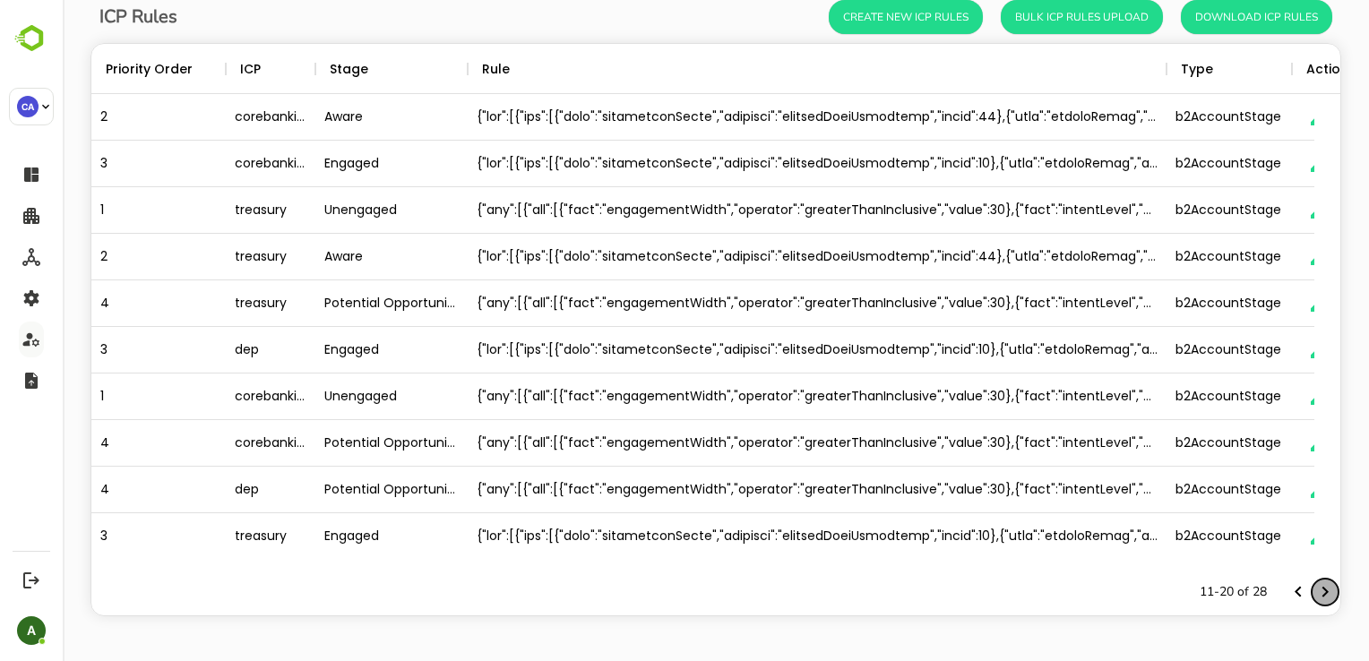
click at [1322, 594] on icon "Next page" at bounding box center [1325, 592] width 6 height 11
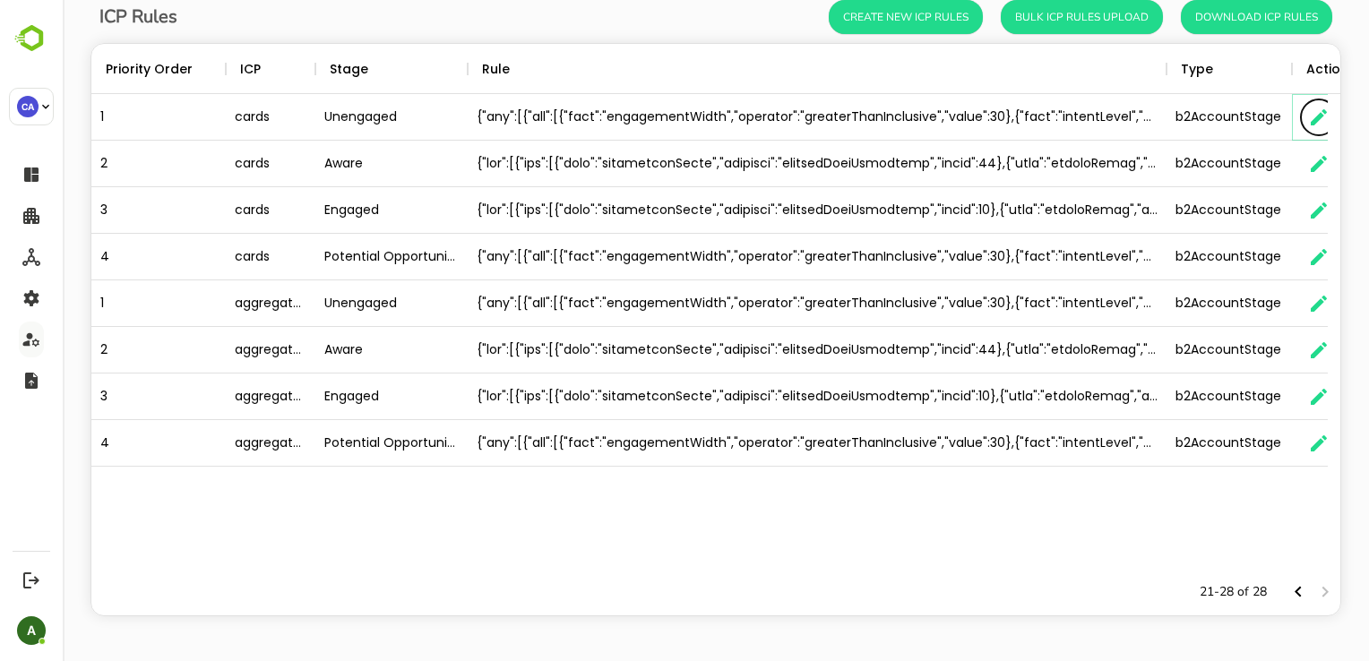
click at [1311, 118] on icon "button" at bounding box center [1319, 118] width 22 height 22
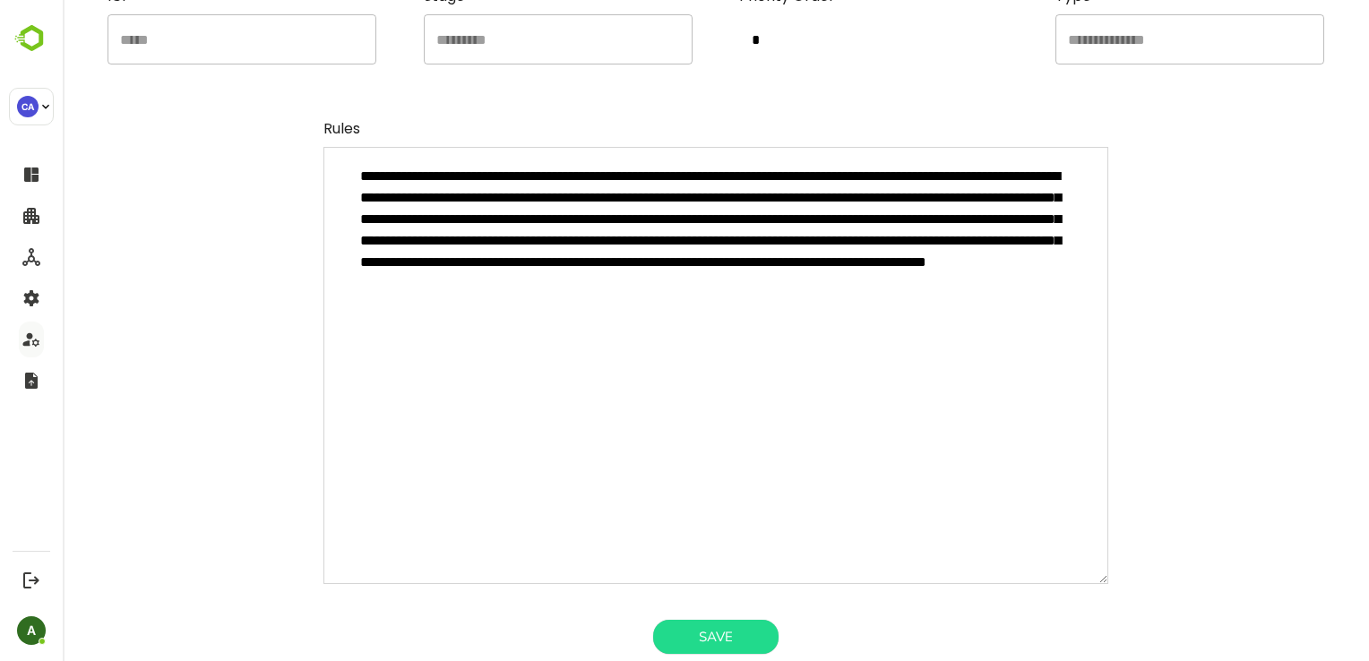
scroll to position [0, 0]
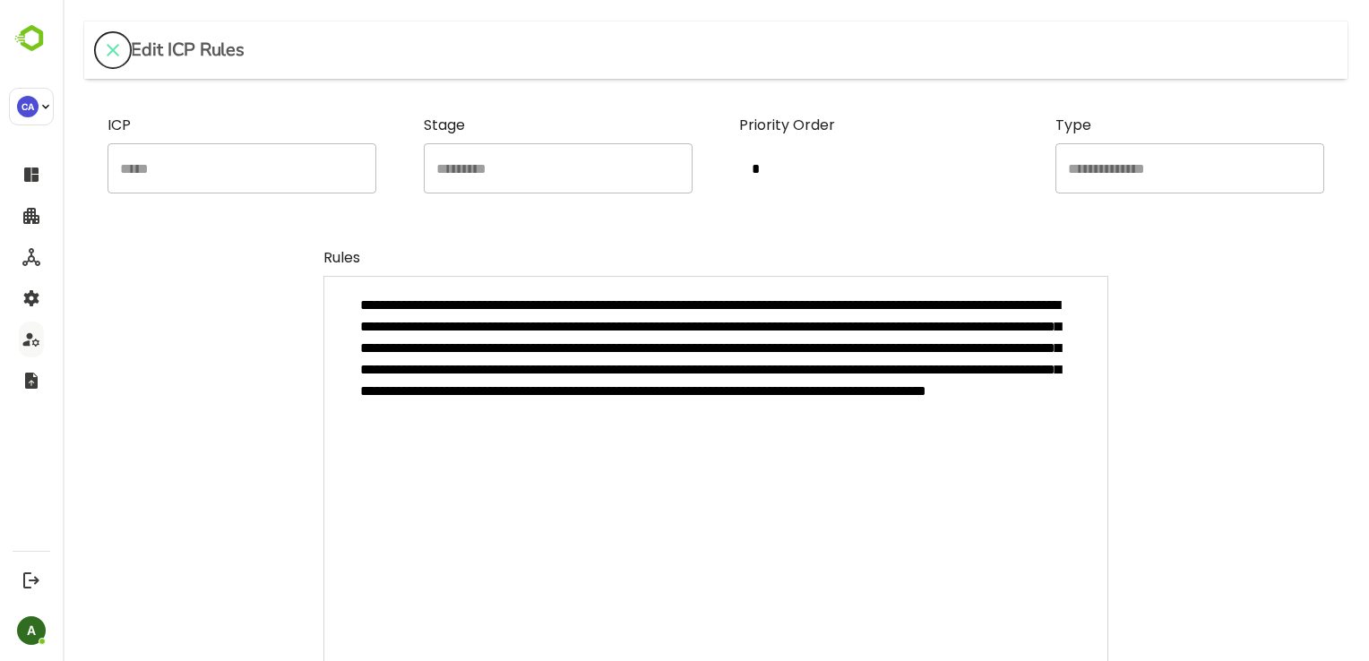
click at [104, 49] on icon "close" at bounding box center [113, 50] width 22 height 22
type textarea "*"
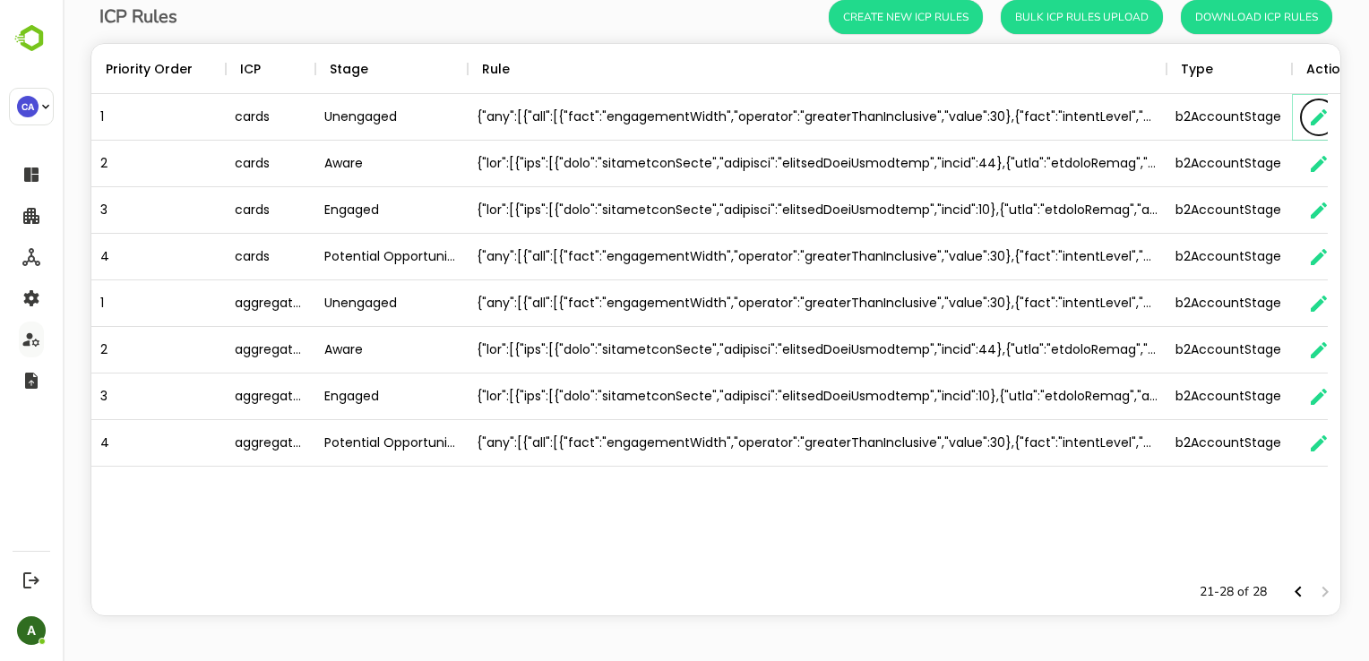
scroll to position [14, 14]
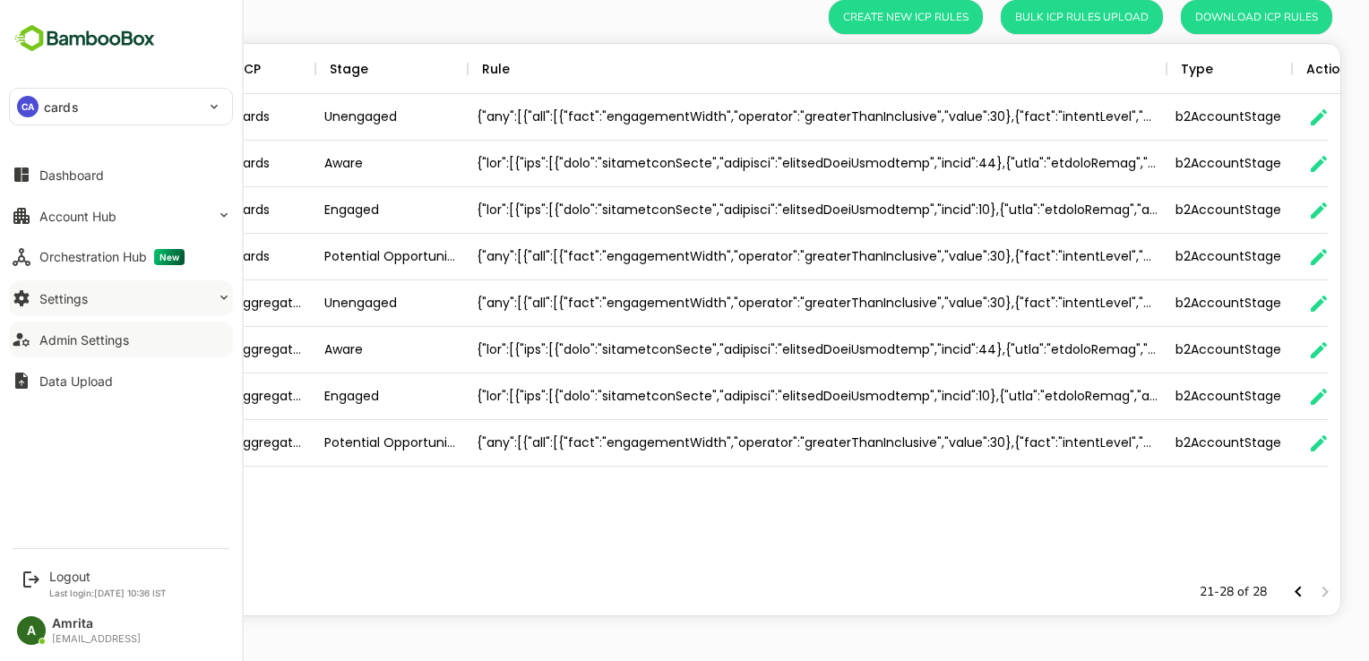
click at [81, 294] on div "Settings" at bounding box center [63, 298] width 48 height 15
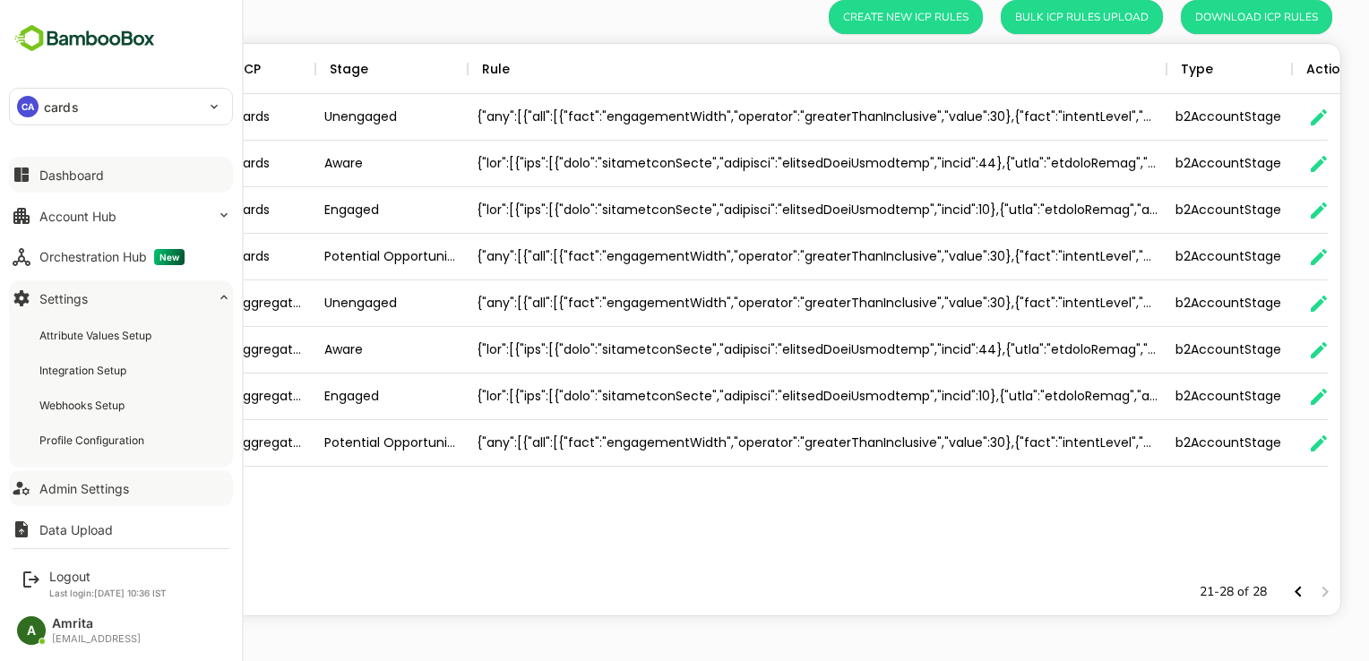
click at [90, 170] on div "Dashboard" at bounding box center [71, 175] width 65 height 15
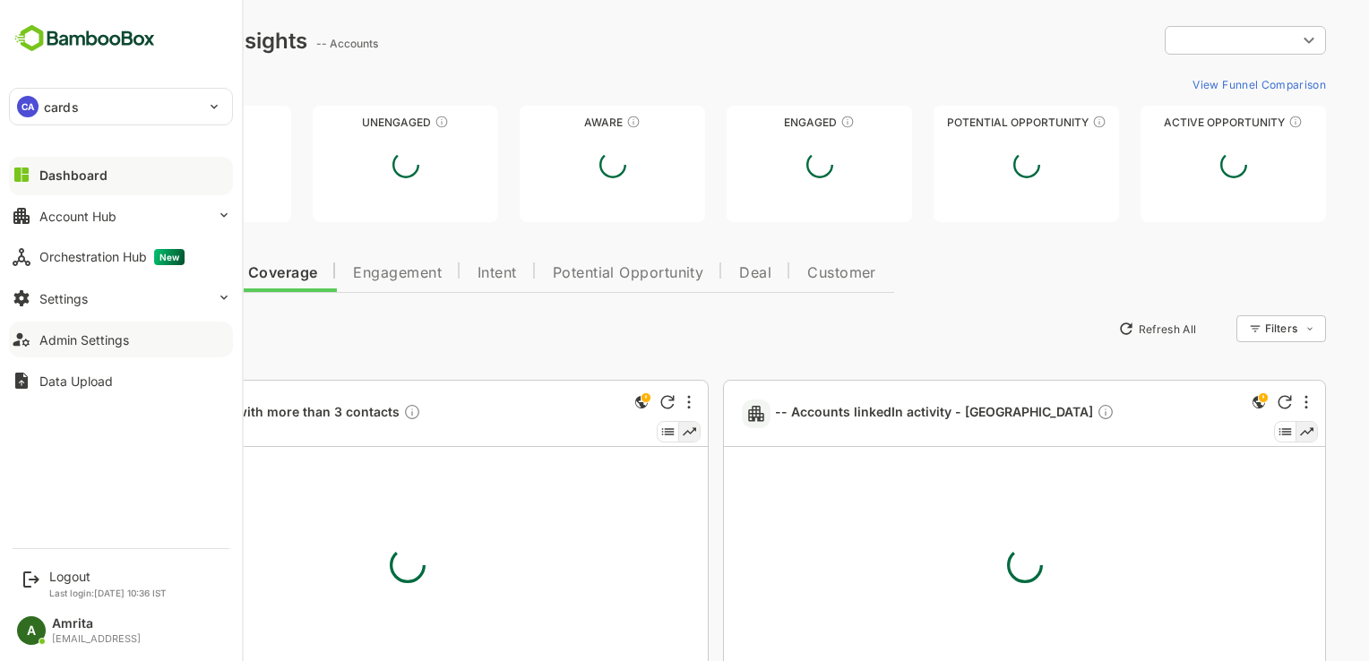
type input "**********"
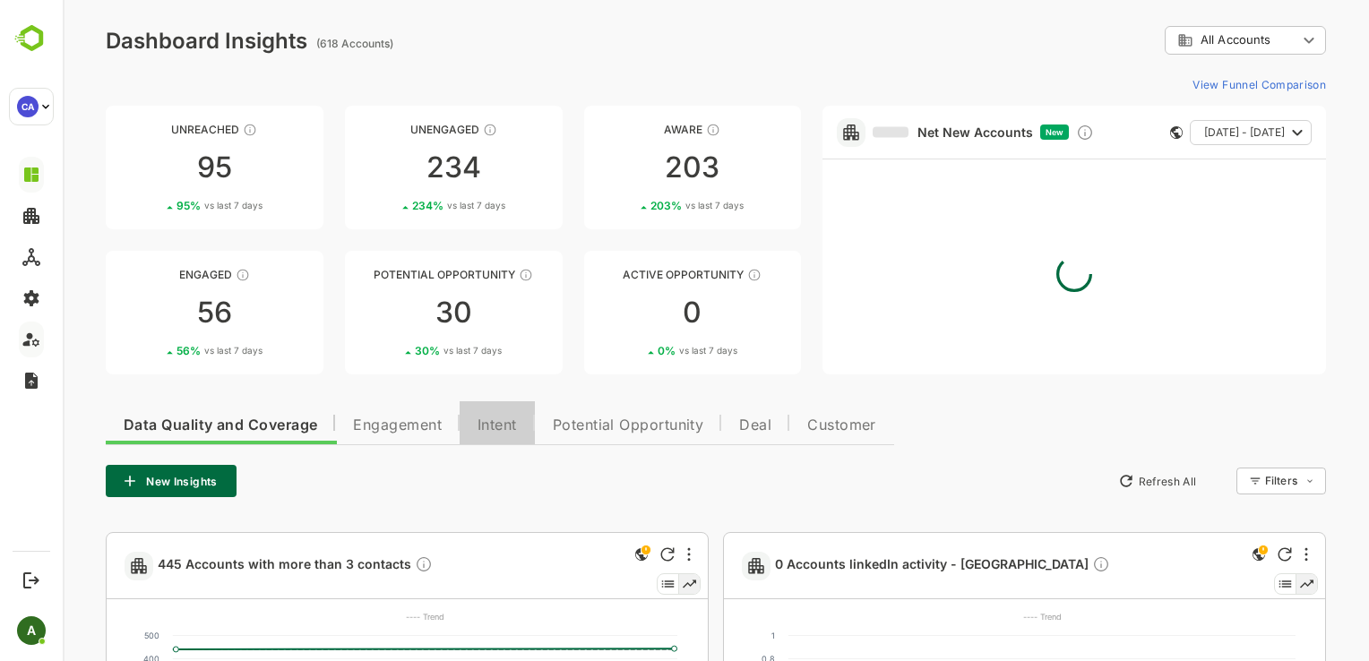
click at [501, 439] on button "Intent" at bounding box center [497, 422] width 75 height 43
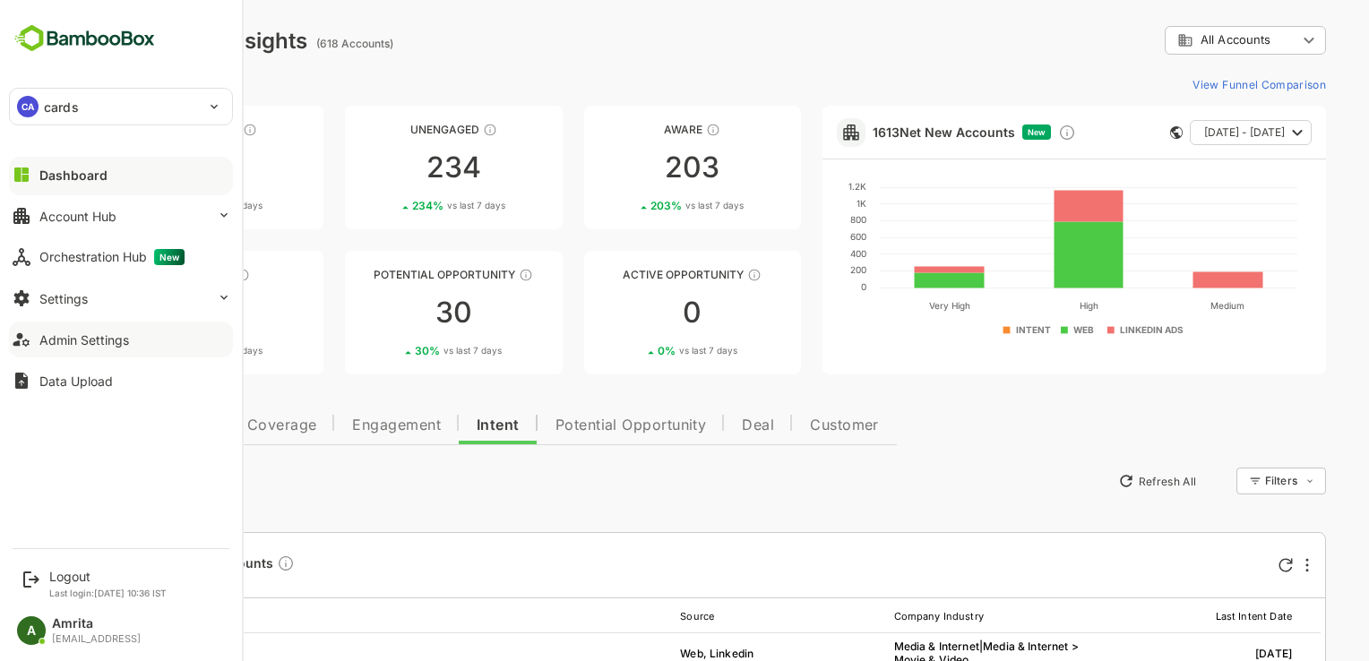
click at [133, 108] on div "CA cards" at bounding box center [110, 107] width 201 height 36
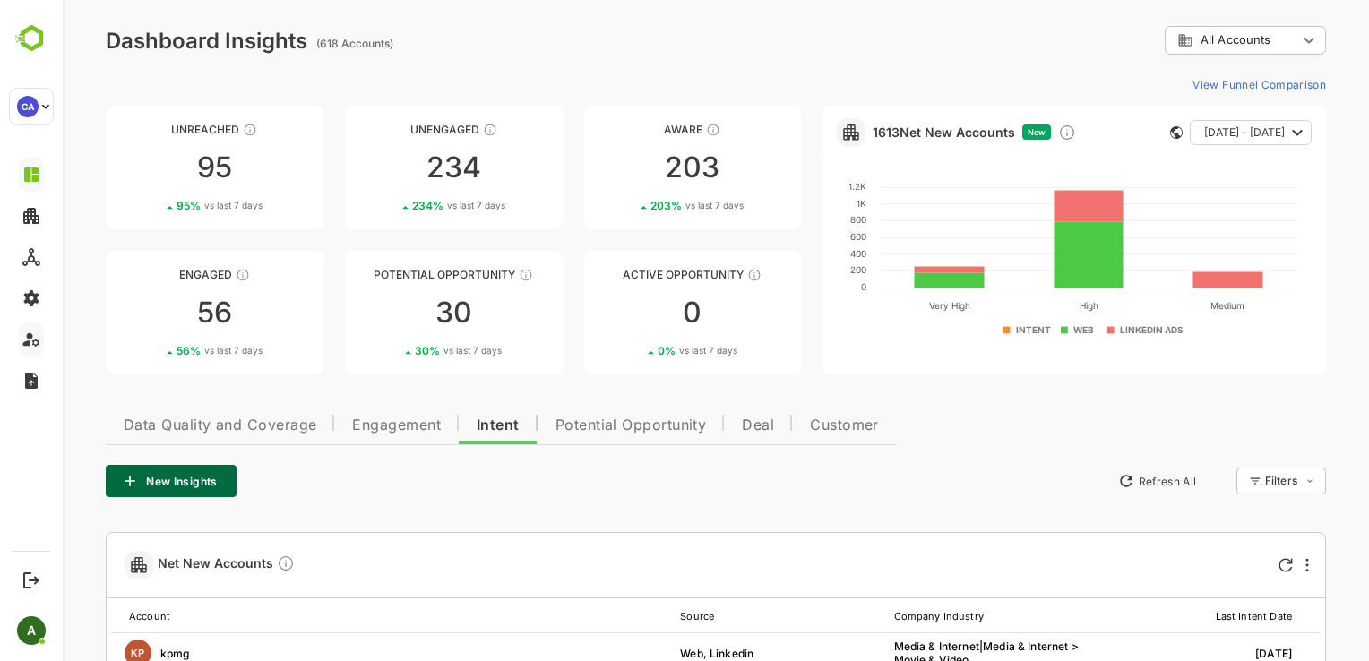
click at [502, 47] on div "**********" at bounding box center [716, 40] width 1220 height 29
